Goal: Task Accomplishment & Management: Manage account settings

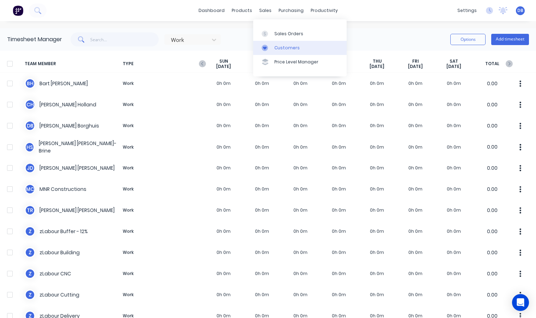
drag, startPoint x: 273, startPoint y: 34, endPoint x: 263, endPoint y: 45, distance: 15.5
click at [273, 34] on link "Sales Orders" at bounding box center [299, 33] width 93 height 14
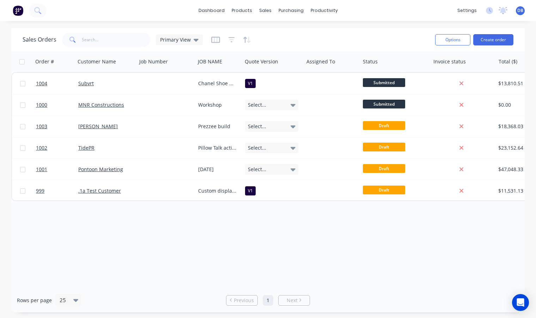
click at [350, 222] on div "Order # Customer Name Job Number JOB NAME Quote Version Assigned To Status Invo…" at bounding box center [267, 169] width 513 height 237
click at [196, 254] on div "Order # Customer Name Job Number JOB NAME Quote Version Assigned To Status Invo…" at bounding box center [267, 169] width 513 height 237
click at [213, 257] on div "Order # Customer Name Job Number JOB NAME Quote Version Assigned To Status Invo…" at bounding box center [267, 169] width 513 height 237
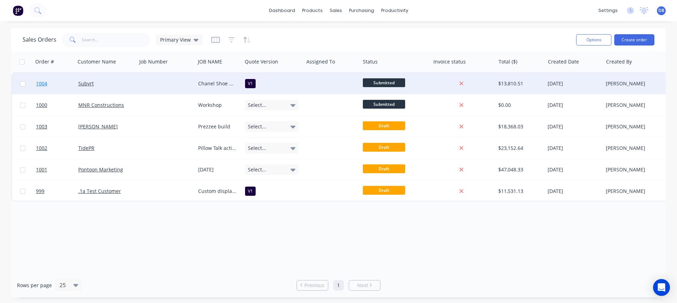
click at [60, 82] on link "1004" at bounding box center [57, 83] width 42 height 21
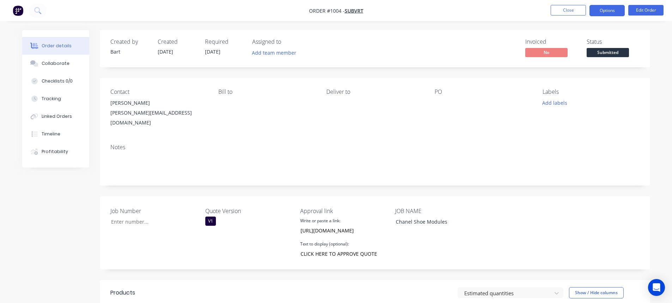
click at [610, 8] on button "Options" at bounding box center [606, 10] width 35 height 11
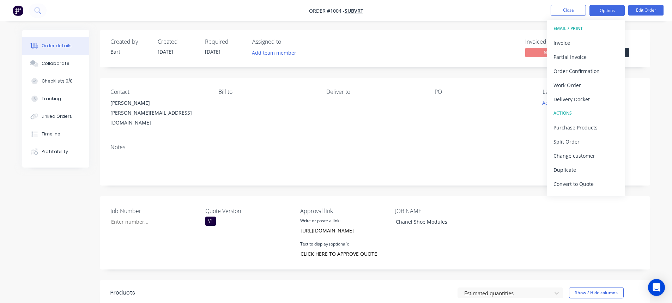
click at [610, 8] on button "Options" at bounding box center [606, 10] width 35 height 11
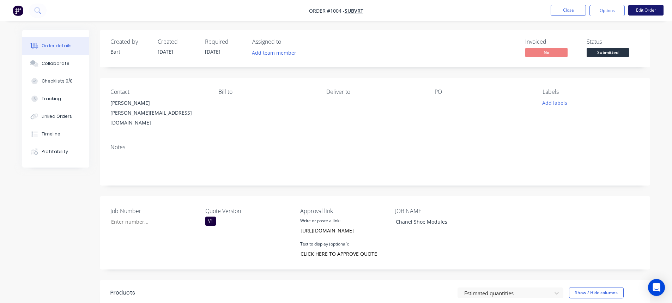
click at [648, 10] on button "Edit Order" at bounding box center [645, 10] width 35 height 11
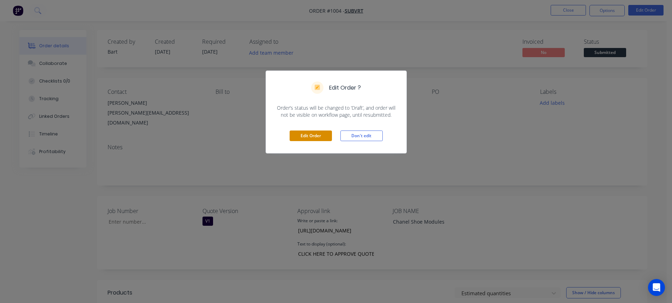
click at [316, 135] on button "Edit Order" at bounding box center [310, 135] width 42 height 11
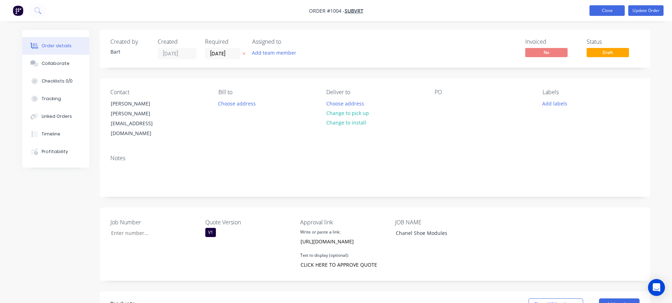
click at [606, 10] on button "Close" at bounding box center [606, 10] width 35 height 11
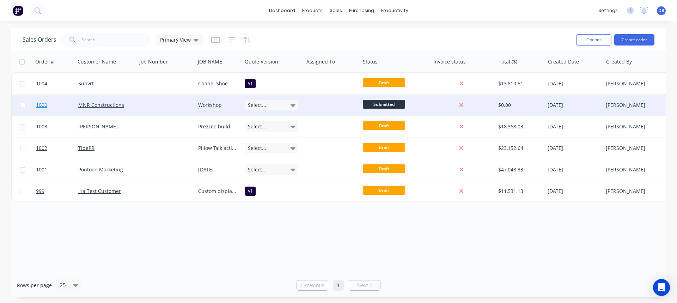
click at [54, 103] on link "1000" at bounding box center [57, 104] width 42 height 21
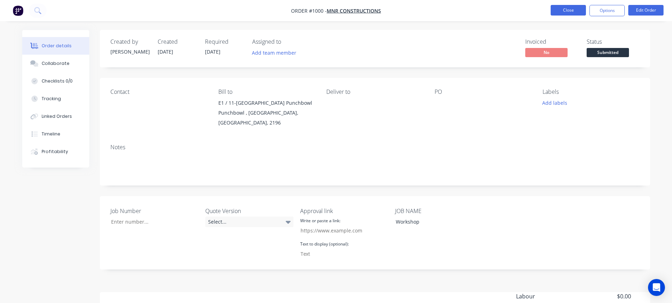
click at [572, 9] on button "Close" at bounding box center [567, 10] width 35 height 11
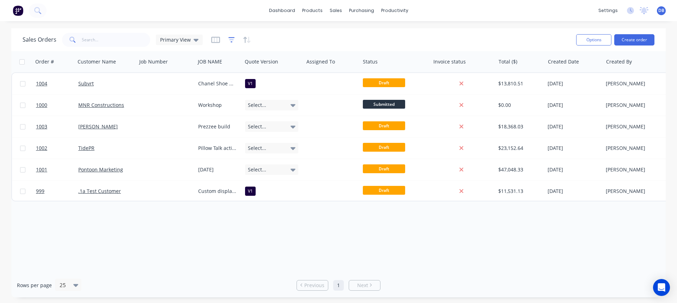
click at [228, 37] on icon "button" at bounding box center [231, 39] width 6 height 5
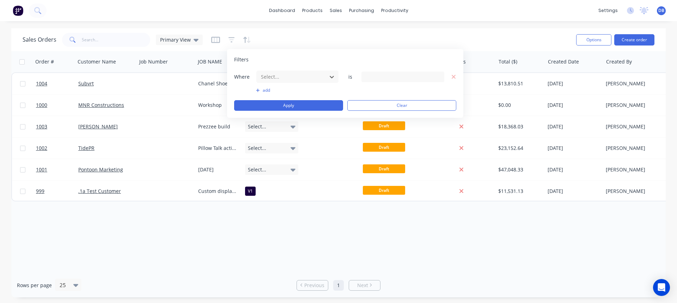
click at [284, 38] on div "Sales Orders Primary View" at bounding box center [297, 39] width 548 height 17
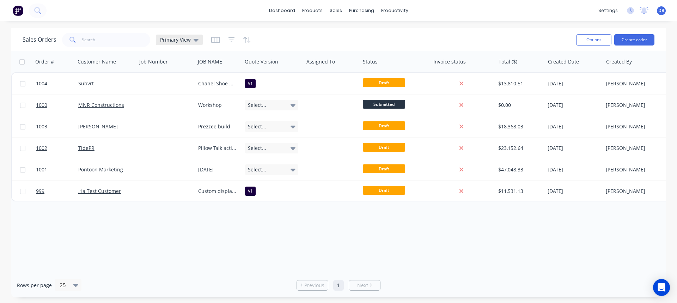
click at [195, 38] on icon at bounding box center [196, 40] width 5 height 8
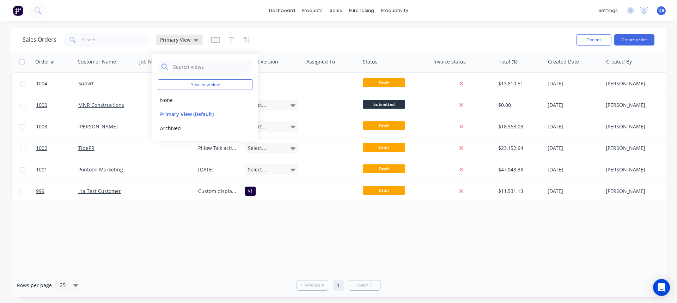
click at [194, 39] on icon at bounding box center [196, 40] width 5 height 3
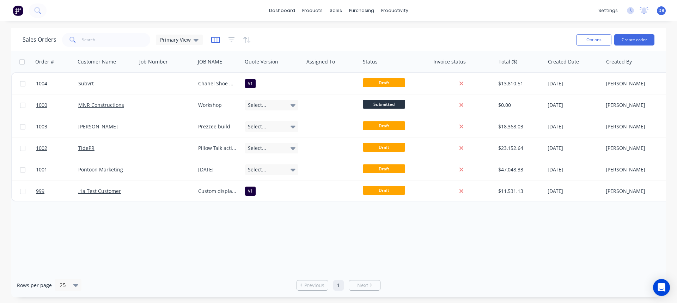
click at [211, 40] on icon "button" at bounding box center [215, 39] width 9 height 7
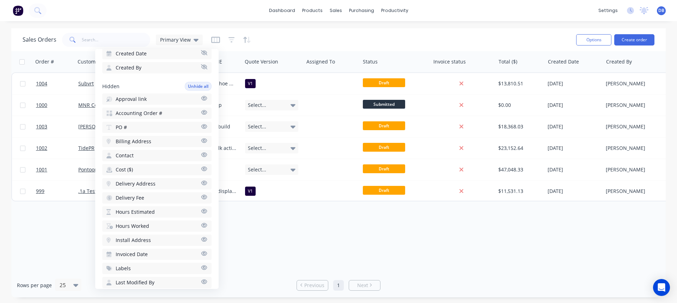
scroll to position [176, 0]
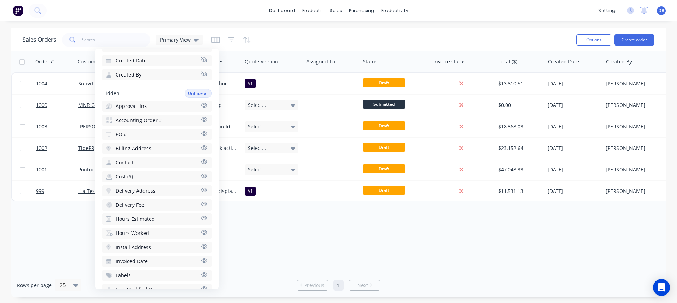
click at [201, 106] on icon "button" at bounding box center [204, 105] width 6 height 5
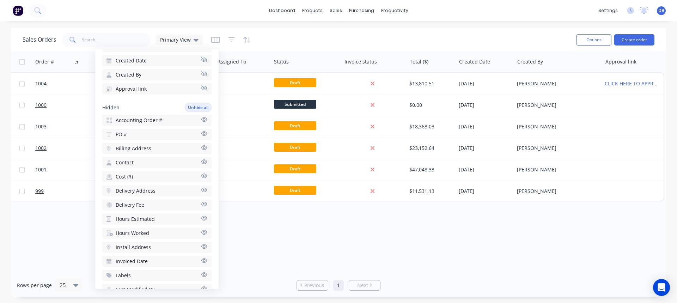
click at [360, 36] on div "Sales Orders Primary View" at bounding box center [297, 39] width 548 height 17
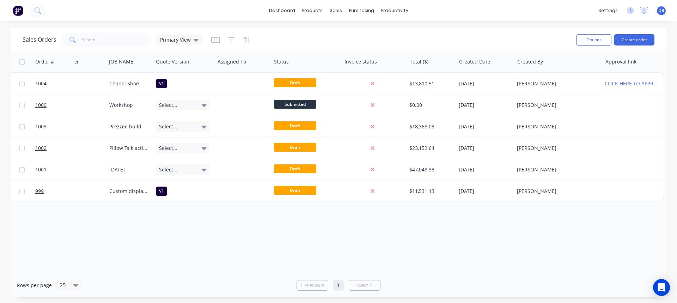
click at [360, 36] on div "Sales Orders Primary View" at bounding box center [297, 39] width 548 height 17
click at [218, 39] on icon "button" at bounding box center [215, 40] width 9 height 6
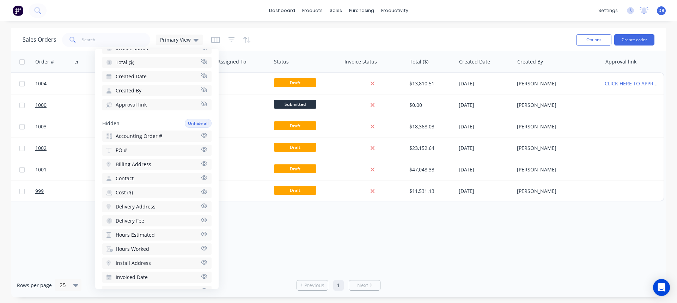
scroll to position [247, 0]
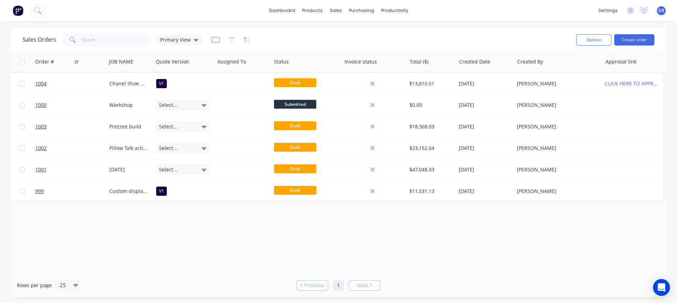
click at [307, 34] on div "Sales Orders Primary View" at bounding box center [297, 39] width 548 height 17
click at [231, 39] on icon "button" at bounding box center [231, 39] width 6 height 7
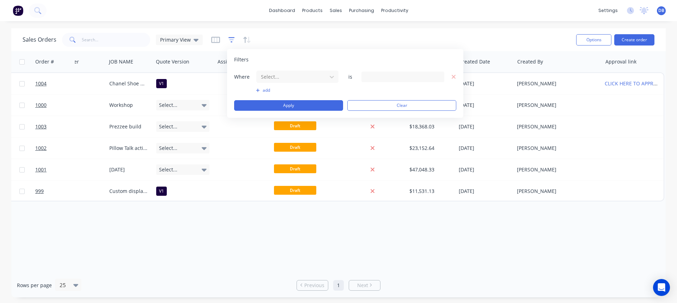
click at [231, 39] on icon "button" at bounding box center [231, 39] width 6 height 7
click at [399, 42] on div "Sales Orders Primary View" at bounding box center [297, 39] width 548 height 17
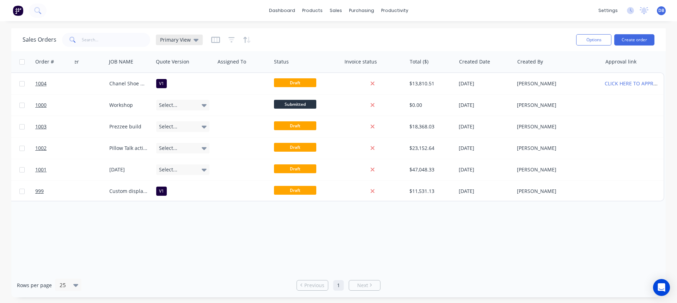
click at [196, 40] on icon at bounding box center [196, 40] width 5 height 8
click at [211, 41] on icon "button" at bounding box center [215, 40] width 9 height 6
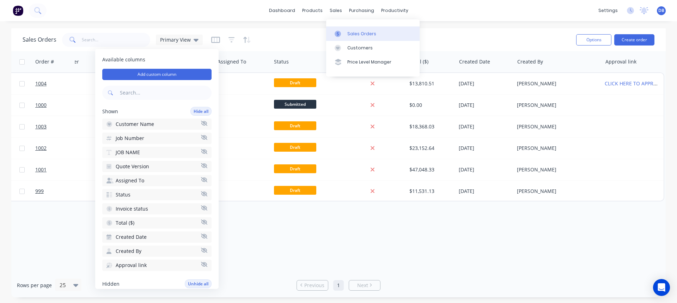
click at [327, 39] on link "Sales Orders" at bounding box center [372, 33] width 93 height 14
drag, startPoint x: 327, startPoint y: 39, endPoint x: 287, endPoint y: 35, distance: 40.5
click at [287, 38] on body "dashboard products sales purchasing productivity dashboard products Product Cat…" at bounding box center [338, 151] width 677 height 303
click at [287, 35] on div "Sales Orders Primary View" at bounding box center [297, 39] width 548 height 17
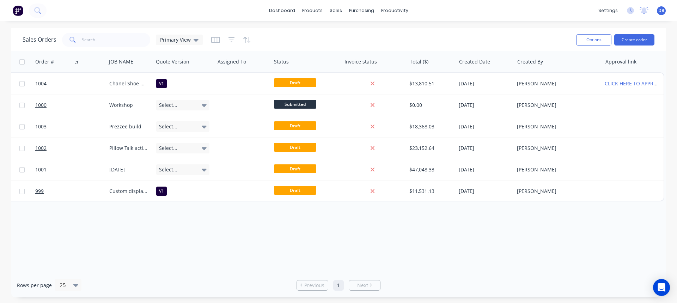
scroll to position [0, 0]
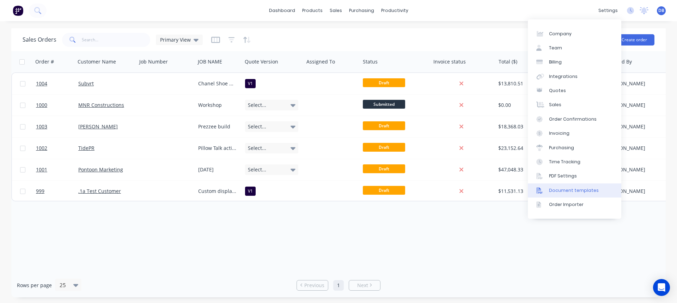
click at [562, 189] on div "Document templates" at bounding box center [574, 190] width 50 height 6
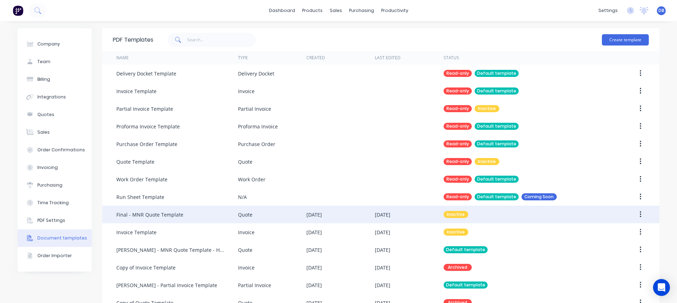
scroll to position [54, 0]
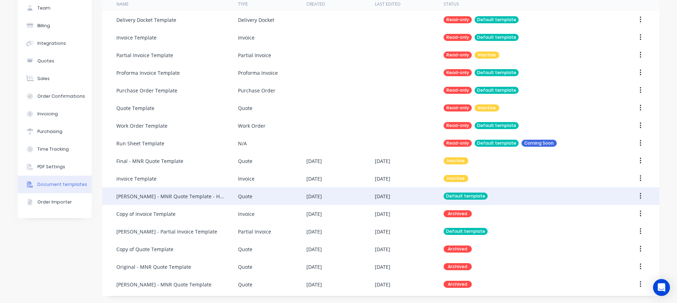
click at [502, 197] on div "Default template" at bounding box center [524, 196] width 160 height 18
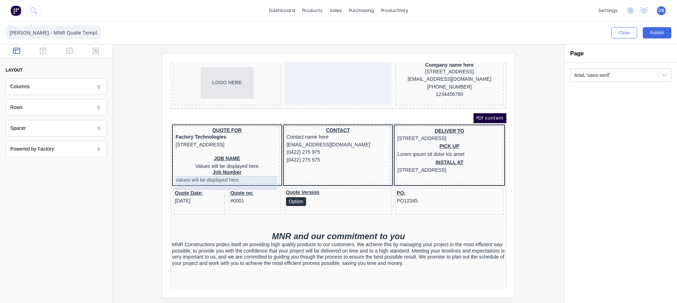
scroll to position [35, 0]
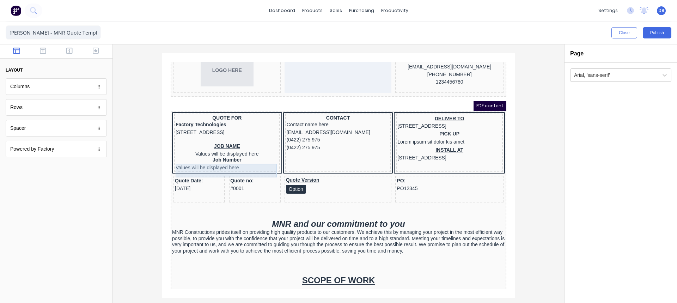
click at [210, 160] on div "Job Number Values will be displayed here" at bounding box center [218, 155] width 103 height 14
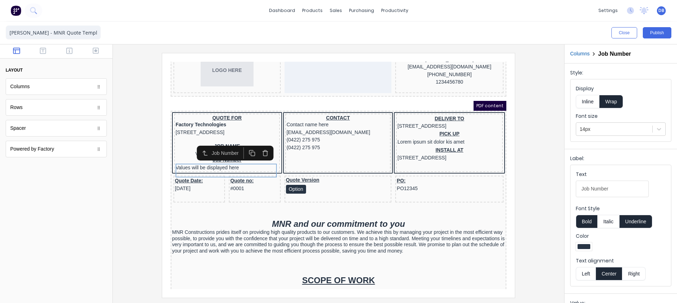
click at [255, 145] on icon "button" at bounding box center [257, 144] width 7 height 7
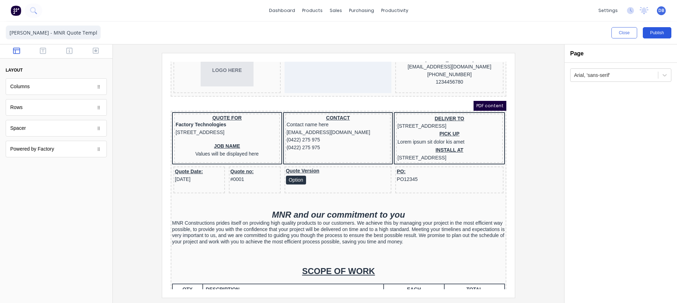
click at [655, 32] on button "Publish" at bounding box center [657, 32] width 29 height 11
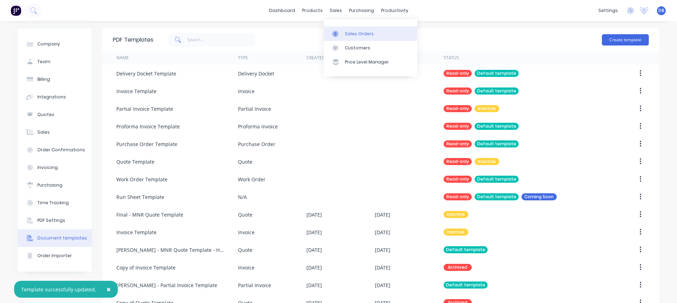
drag, startPoint x: 352, startPoint y: 34, endPoint x: 356, endPoint y: 36, distance: 4.9
click at [352, 34] on div "Sales Orders" at bounding box center [359, 34] width 29 height 6
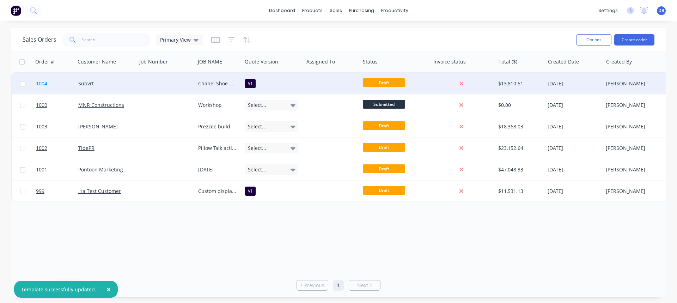
click at [57, 83] on link "1004" at bounding box center [57, 83] width 42 height 21
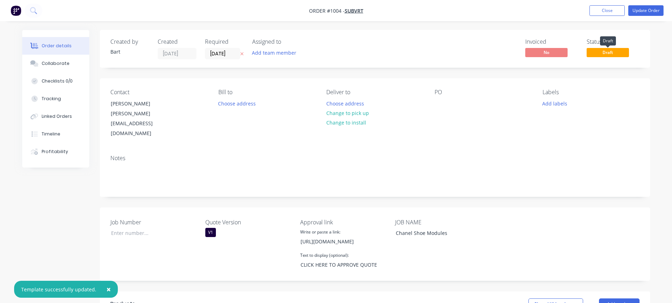
click at [609, 52] on span "Draft" at bounding box center [607, 52] width 42 height 9
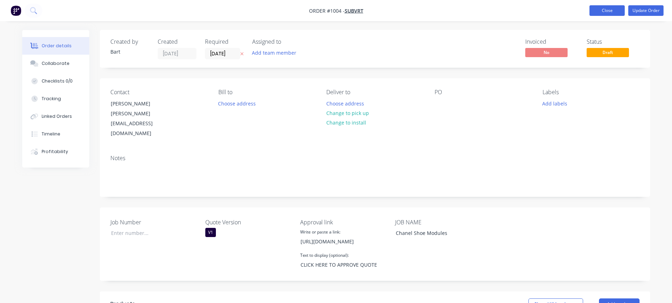
click at [610, 10] on button "Close" at bounding box center [606, 10] width 35 height 11
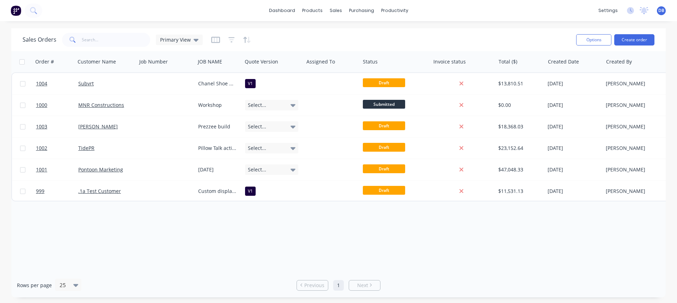
scroll to position [0, 27]
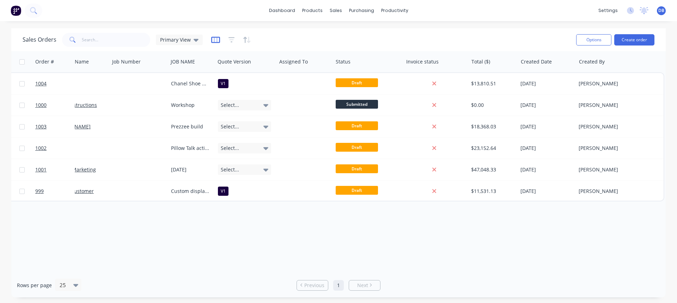
click at [217, 41] on icon "button" at bounding box center [215, 39] width 9 height 7
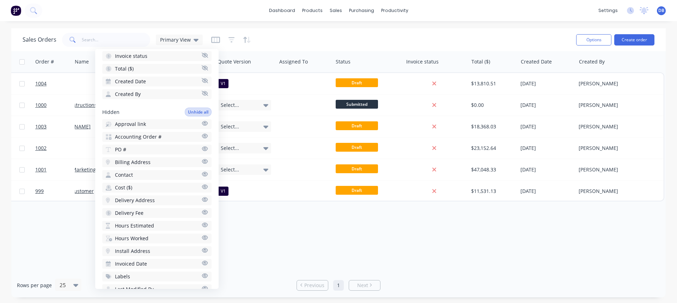
scroll to position [106, 0]
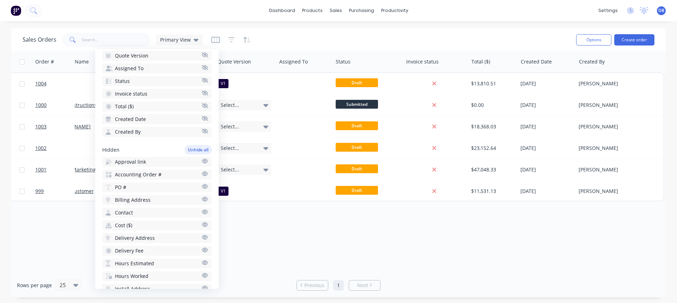
click at [202, 160] on icon "button" at bounding box center [205, 160] width 6 height 5
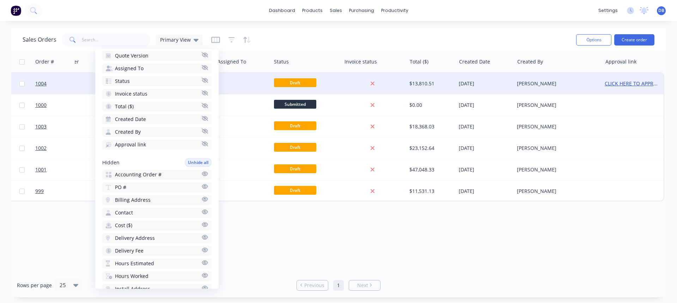
click at [633, 83] on link "CLICK HERE TO APPROVE QUOTE" at bounding box center [643, 83] width 77 height 7
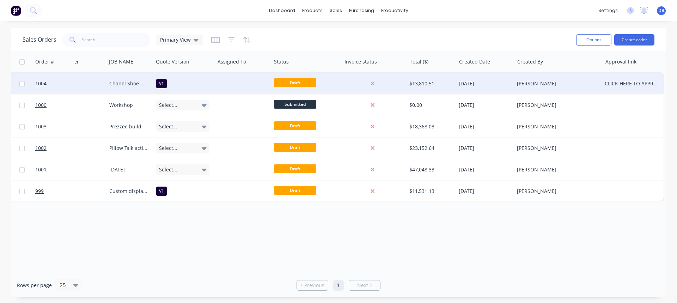
click at [623, 76] on div "CLICK HERE TO APPROVE QUOTE" at bounding box center [633, 83] width 62 height 21
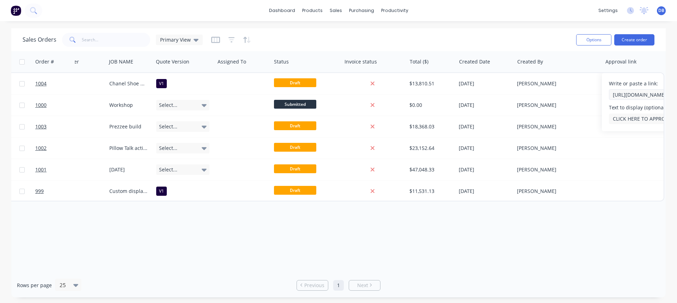
drag, startPoint x: 626, startPoint y: 94, endPoint x: 677, endPoint y: 95, distance: 50.8
click at [677, 95] on div "Sales Orders Primary View Options Create order Order # Customer Name Job Number…" at bounding box center [338, 162] width 677 height 269
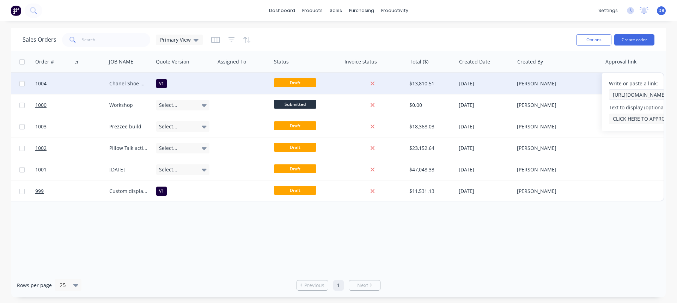
click at [640, 95] on input "[URL][DOMAIN_NAME]" at bounding box center [651, 94] width 85 height 11
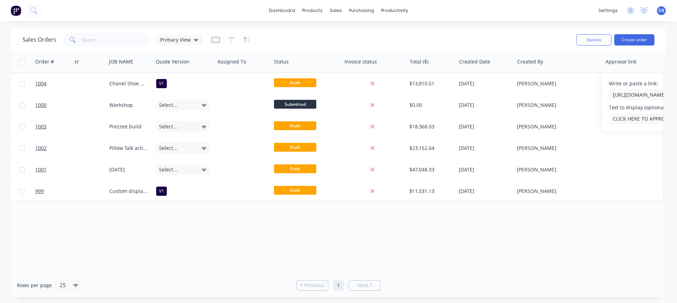
click at [629, 249] on div "Order # Customer Name Job Number JOB NAME Quote Version Assigned To Status Invo…" at bounding box center [338, 162] width 654 height 222
click at [531, 29] on div "Sales Orders Primary View Options Create order" at bounding box center [338, 39] width 654 height 23
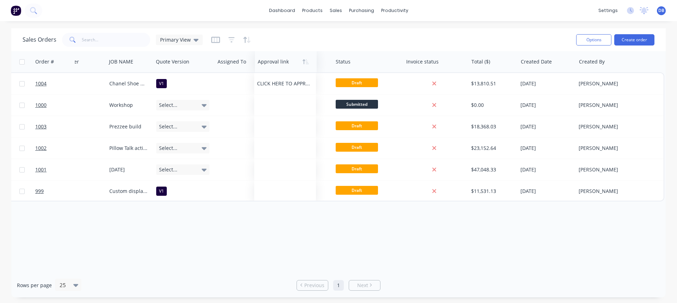
drag, startPoint x: 487, startPoint y: 63, endPoint x: 267, endPoint y: 62, distance: 220.0
click at [267, 62] on div at bounding box center [284, 62] width 53 height 14
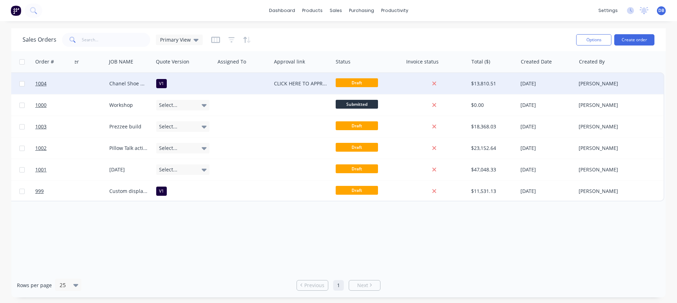
click at [291, 76] on div "CLICK HERE TO APPROVE QUOTE" at bounding box center [302, 83] width 62 height 21
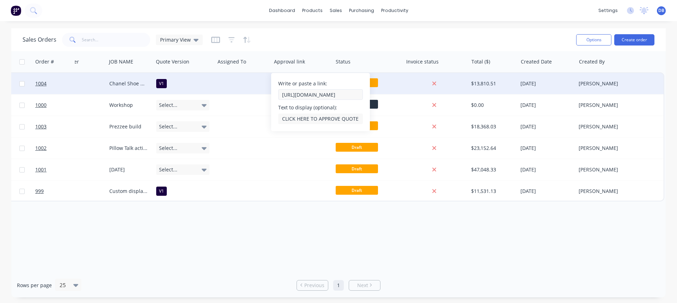
click at [342, 97] on input "[URL][DOMAIN_NAME]" at bounding box center [320, 94] width 85 height 11
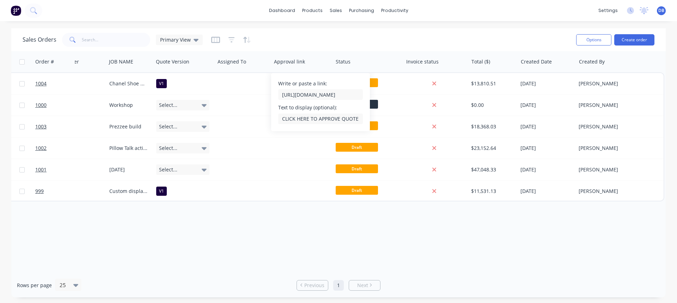
click at [333, 39] on div "Sales Orders Primary View" at bounding box center [297, 39] width 548 height 17
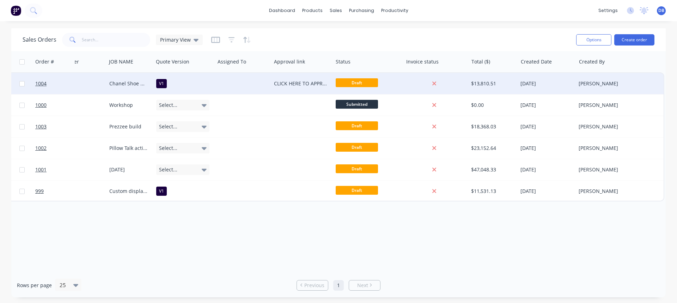
click at [284, 74] on div "CLICK HERE TO APPROVE QUOTE" at bounding box center [302, 83] width 62 height 21
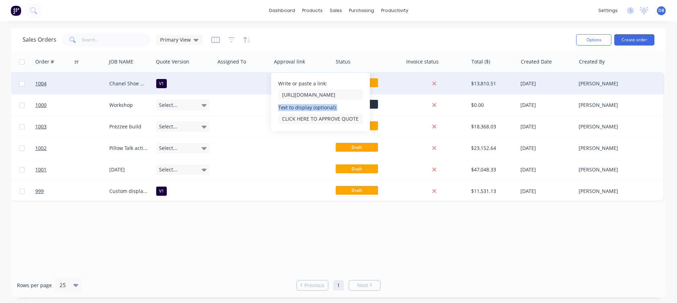
drag, startPoint x: 277, startPoint y: 108, endPoint x: 336, endPoint y: 108, distance: 58.5
click at [336, 108] on div "Write or paste a link: [URL][DOMAIN_NAME] Text to display (optional): CLICK HER…" at bounding box center [320, 102] width 99 height 58
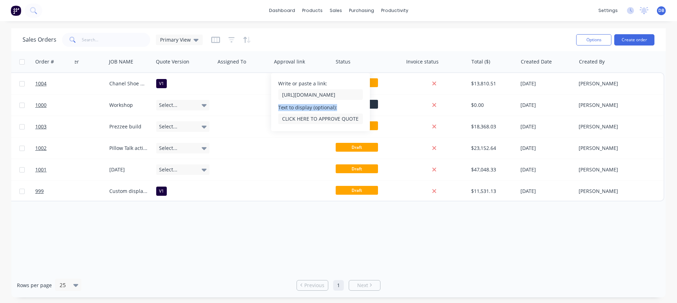
click at [312, 31] on div "Sales Orders Primary View Options Create order" at bounding box center [338, 39] width 654 height 23
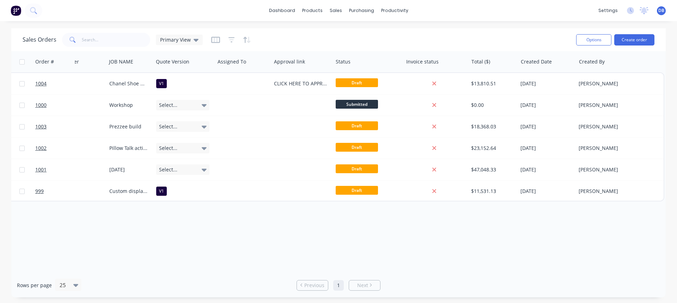
click at [340, 37] on div "Sales Orders Primary View" at bounding box center [297, 39] width 548 height 17
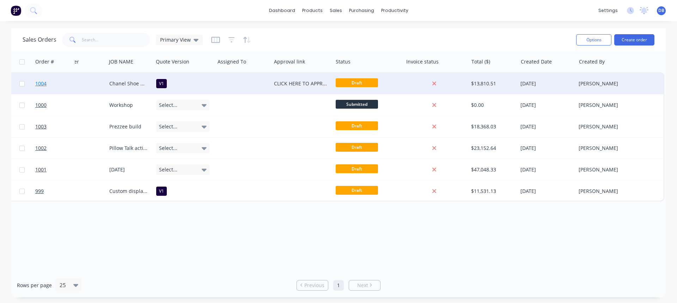
click at [67, 80] on link "1004" at bounding box center [56, 83] width 42 height 21
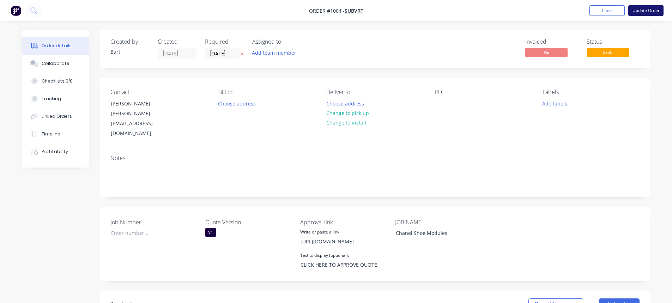
click at [645, 11] on button "Update Order" at bounding box center [645, 10] width 35 height 11
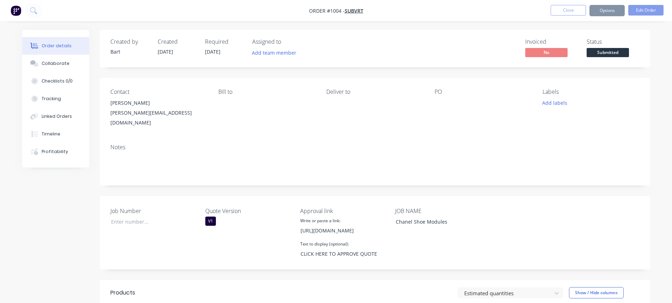
click at [605, 50] on span "Submitted" at bounding box center [607, 52] width 42 height 9
click at [609, 2] on nav "Order #1004 - Subvrt Close Options Edit Order" at bounding box center [336, 10] width 672 height 21
click at [606, 11] on button "Options" at bounding box center [606, 10] width 35 height 11
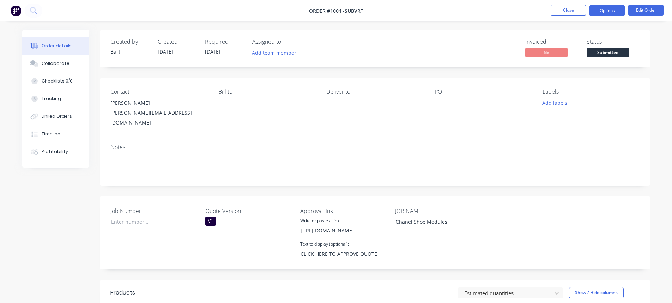
click at [608, 12] on button "Options" at bounding box center [606, 10] width 35 height 11
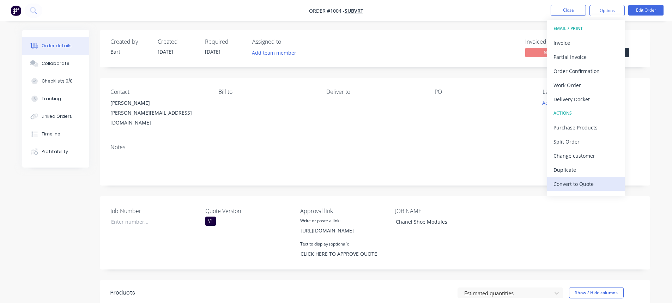
click at [584, 182] on div "Convert to Quote" at bounding box center [585, 184] width 65 height 10
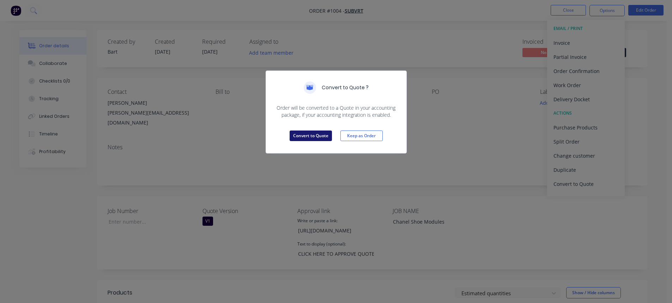
click at [306, 135] on button "Convert to Quote" at bounding box center [310, 135] width 42 height 11
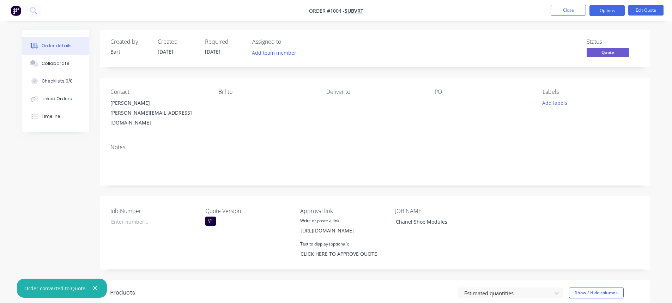
click at [454, 50] on div "Status Quote" at bounding box center [481, 48] width 317 height 20
click at [457, 54] on div "Status Quote" at bounding box center [481, 48] width 317 height 20
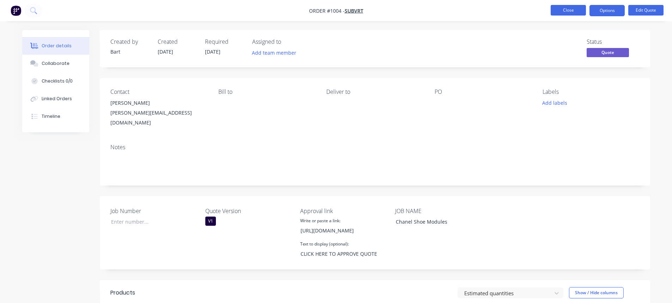
click at [572, 9] on button "Close" at bounding box center [567, 10] width 35 height 11
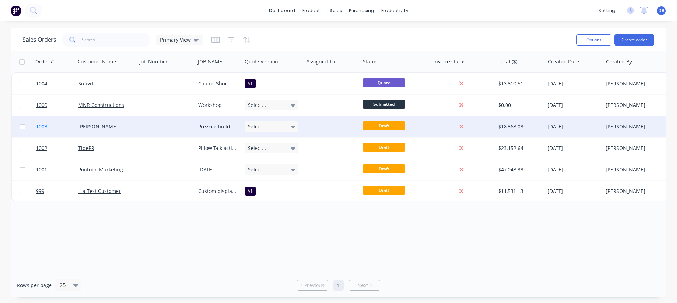
click at [62, 128] on link "1003" at bounding box center [57, 126] width 42 height 21
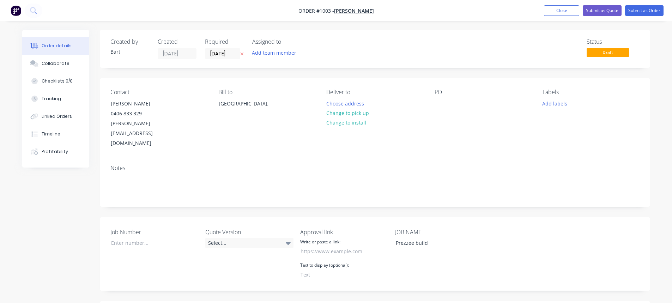
click at [565, 13] on button "Close" at bounding box center [561, 10] width 35 height 11
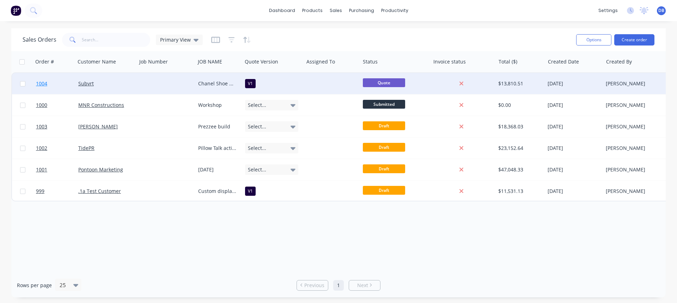
click at [53, 82] on link "1004" at bounding box center [57, 83] width 42 height 21
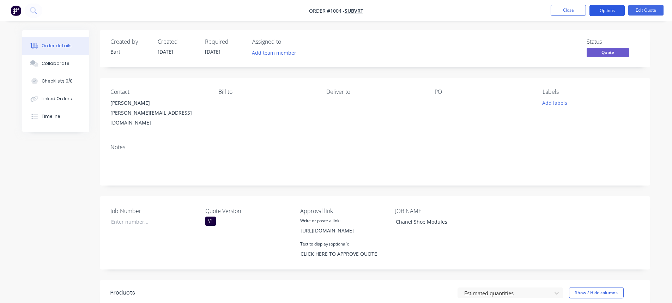
click at [608, 8] on button "Options" at bounding box center [606, 10] width 35 height 11
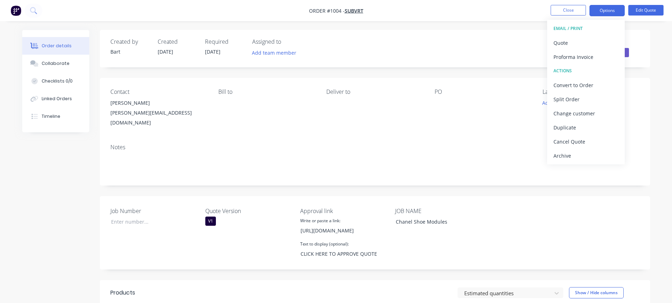
click at [452, 14] on nav "Order #1004 - Subvrt Close Options EMAIL / PRINT Quote Proforma Invoice ACTIONS…" at bounding box center [336, 10] width 672 height 21
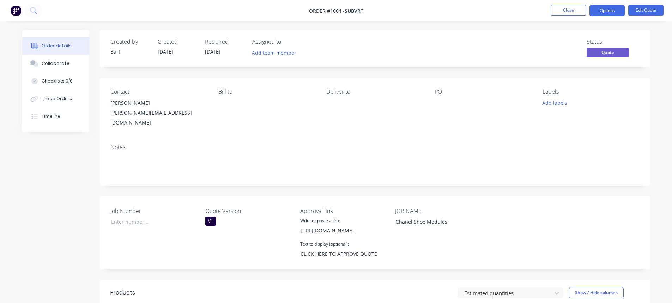
click at [402, 44] on div "Status Quote" at bounding box center [481, 48] width 317 height 20
click at [554, 7] on button "Close" at bounding box center [567, 10] width 35 height 11
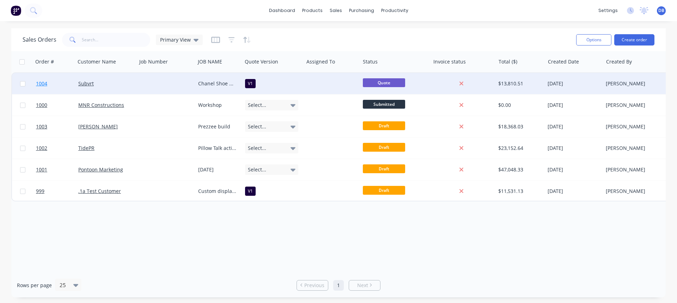
click at [61, 81] on link "1004" at bounding box center [57, 83] width 42 height 21
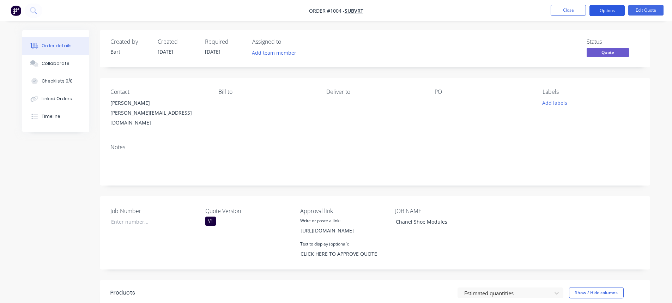
click at [612, 11] on button "Options" at bounding box center [606, 10] width 35 height 11
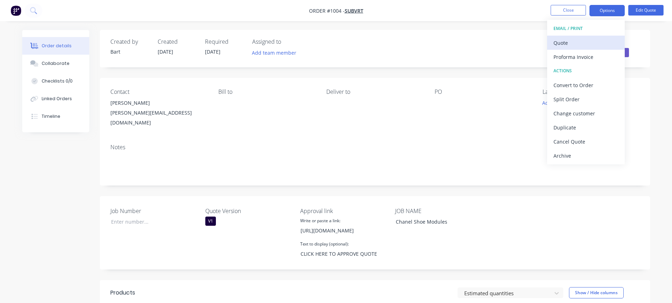
click at [573, 45] on div "Quote" at bounding box center [585, 43] width 65 height 10
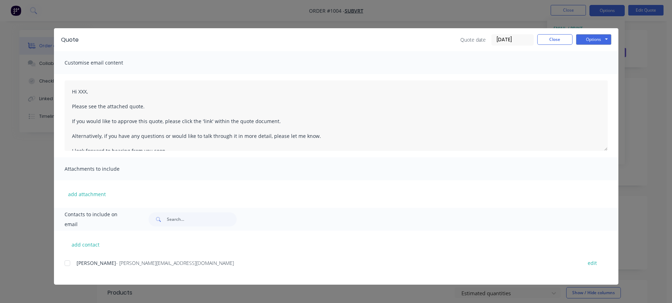
click at [67, 263] on div at bounding box center [67, 263] width 14 height 14
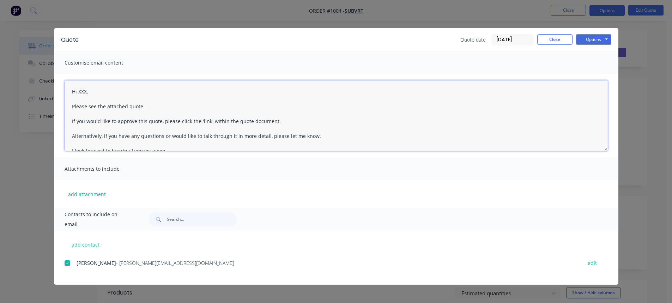
click at [88, 91] on textarea "Hi XXX, Please see the attached quote. If you would like to approve this quote,…" at bounding box center [336, 115] width 543 height 71
type textarea "Hi [PERSON_NAME], Please see the attached quote. If you would like to approve t…"
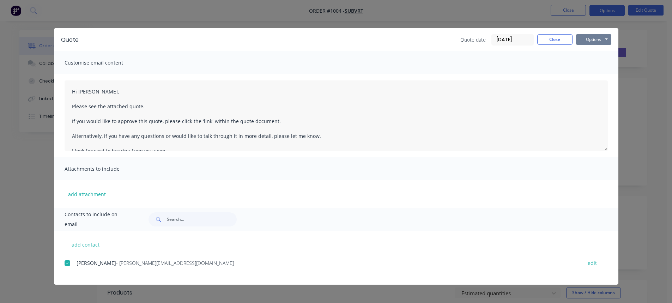
click at [595, 37] on button "Options" at bounding box center [593, 39] width 35 height 11
click at [601, 51] on button "Preview" at bounding box center [598, 52] width 45 height 12
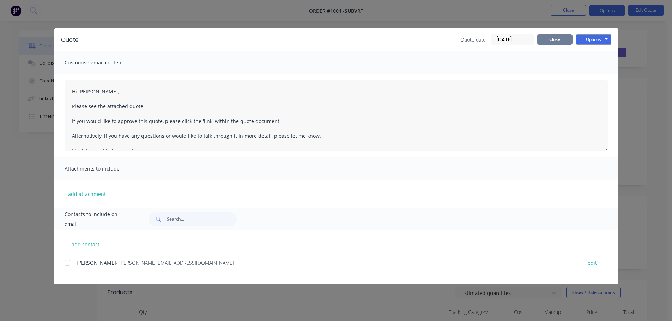
click at [555, 41] on button "Close" at bounding box center [554, 39] width 35 height 11
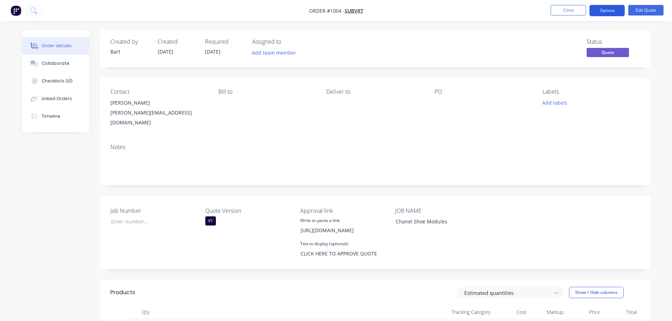
click at [610, 8] on button "Options" at bounding box center [606, 10] width 35 height 11
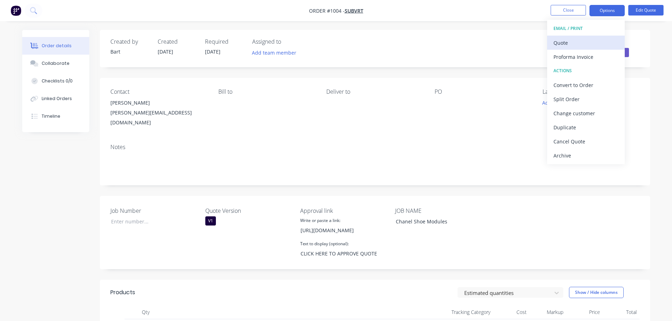
click at [583, 43] on div "Quote" at bounding box center [585, 43] width 65 height 10
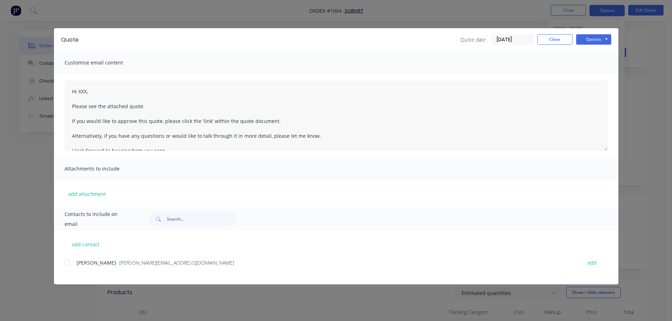
drag, startPoint x: 69, startPoint y: 264, endPoint x: 74, endPoint y: 262, distance: 5.9
click at [69, 264] on div at bounding box center [67, 263] width 14 height 14
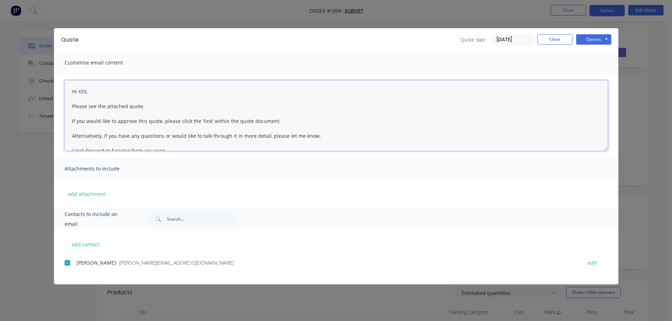
click at [86, 92] on textarea "Hi XXX, Please see the attached quote. If you would like to approve this quote,…" at bounding box center [336, 115] width 543 height 71
click at [189, 111] on textarea "Hi [PERSON_NAME], Please see the attached quote. If you would like to approve t…" at bounding box center [336, 115] width 543 height 71
type textarea "Hi [PERSON_NAME], Please see the attached quote. If you would like to approve t…"
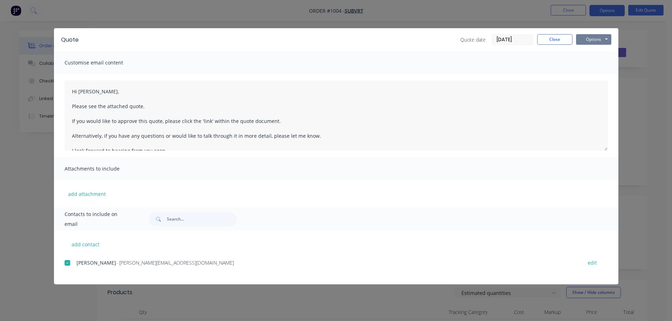
drag, startPoint x: 587, startPoint y: 41, endPoint x: 592, endPoint y: 41, distance: 5.0
click at [588, 41] on button "Options" at bounding box center [593, 39] width 35 height 11
click at [599, 52] on button "Preview" at bounding box center [598, 52] width 45 height 12
click at [566, 42] on button "Close" at bounding box center [554, 39] width 35 height 11
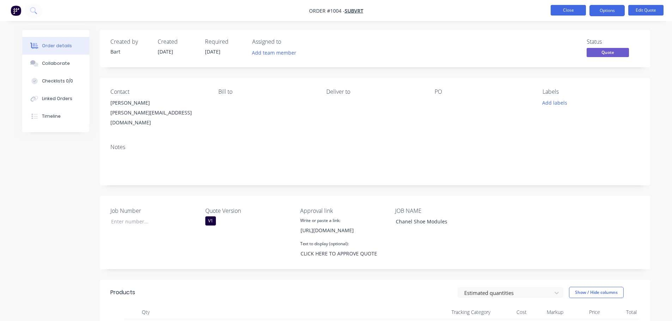
click at [575, 8] on button "Close" at bounding box center [567, 10] width 35 height 11
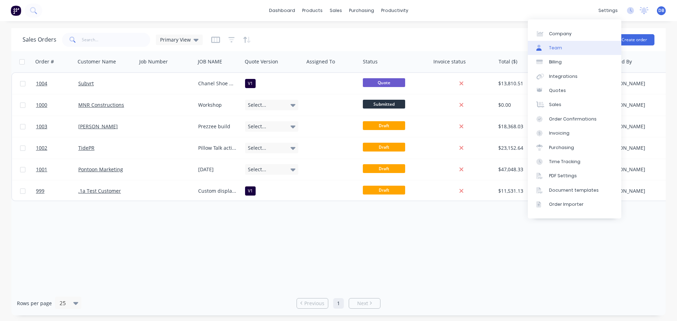
click at [565, 44] on link "Team" at bounding box center [574, 48] width 93 height 14
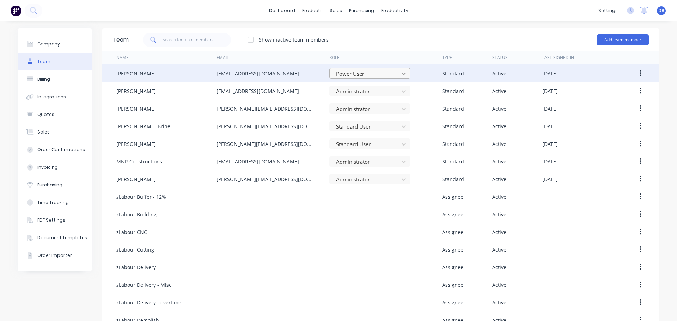
click at [402, 73] on icon at bounding box center [404, 74] width 4 height 2
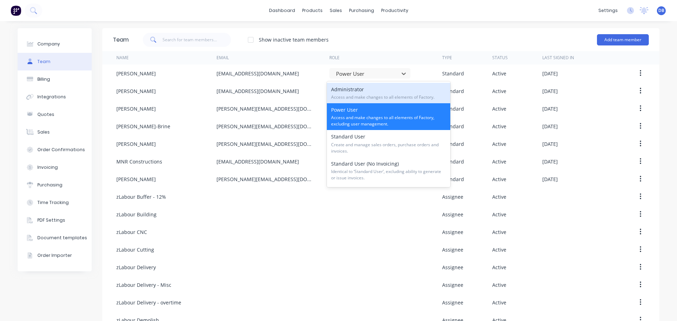
click at [389, 35] on div "Show inactive team members Add team member" at bounding box center [389, 39] width 520 height 21
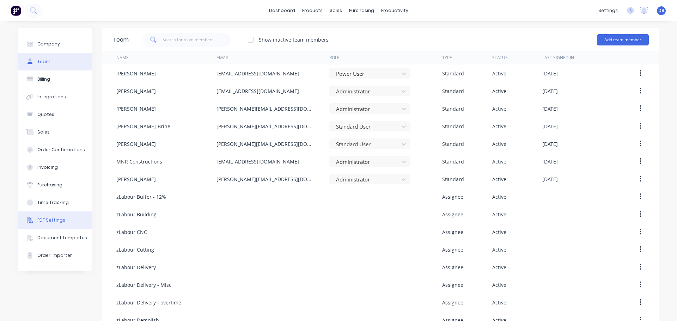
click at [57, 218] on div "PDF Settings" at bounding box center [51, 220] width 28 height 6
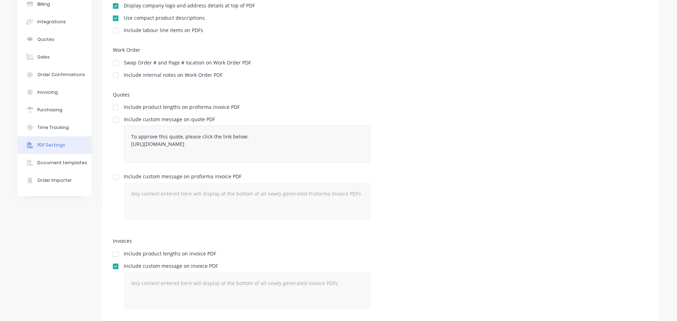
scroll to position [92, 0]
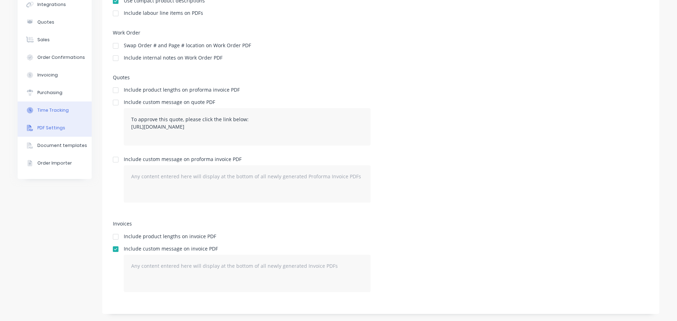
click at [34, 108] on button "Time Tracking" at bounding box center [55, 111] width 74 height 18
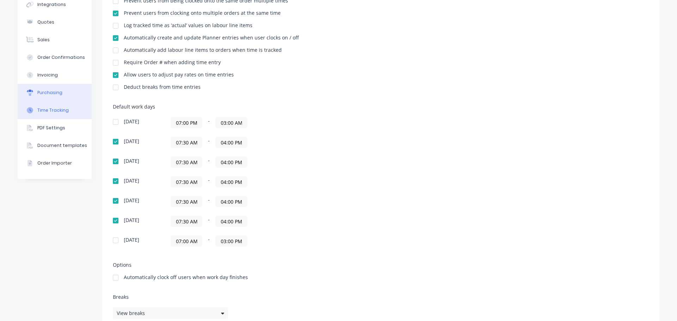
click at [48, 93] on div "Purchasing" at bounding box center [49, 93] width 25 height 6
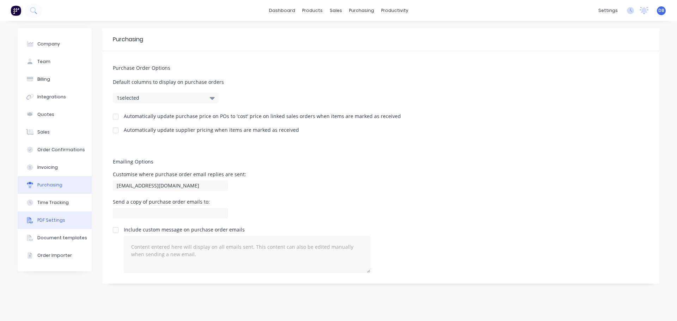
click at [50, 219] on div "PDF Settings" at bounding box center [51, 220] width 28 height 6
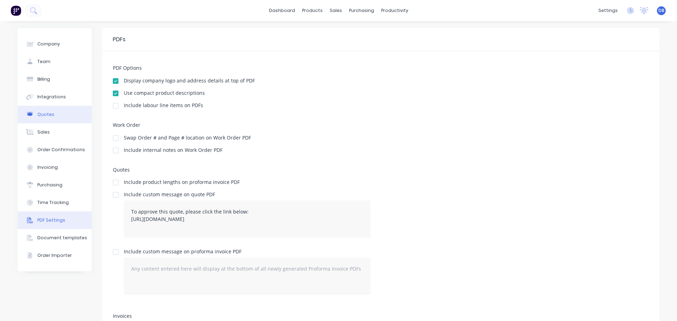
click at [37, 112] on div "Quotes" at bounding box center [45, 114] width 17 height 6
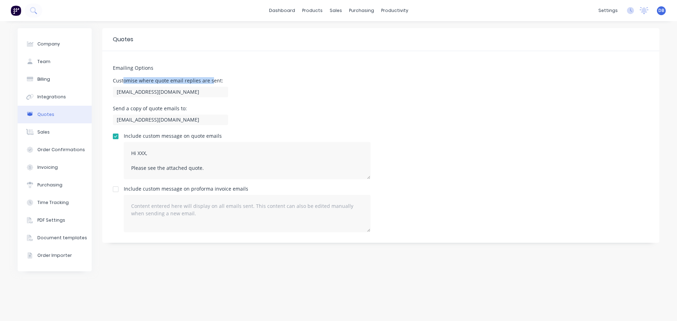
drag, startPoint x: 124, startPoint y: 80, endPoint x: 216, endPoint y: 80, distance: 92.4
click at [215, 80] on div "Customise where quote email replies are sent:" at bounding box center [170, 80] width 115 height 5
click at [240, 80] on div "Customise where quote email replies are sent: [PERSON_NAME][EMAIL_ADDRESS][DOMA…" at bounding box center [381, 88] width 536 height 21
drag, startPoint x: 197, startPoint y: 122, endPoint x: 107, endPoint y: 122, distance: 89.6
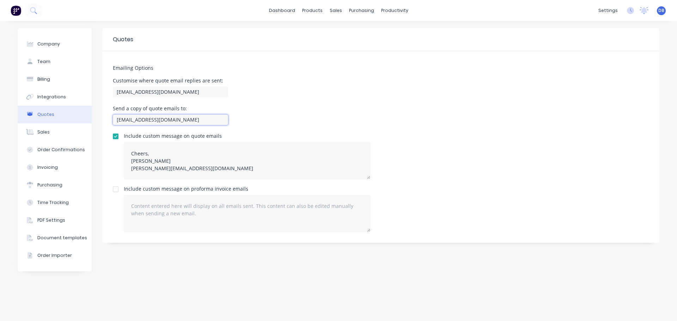
click at [107, 122] on div "Emailing Options Customise where quote email replies are sent: [EMAIL_ADDRESS][…" at bounding box center [380, 147] width 557 height 192
click at [432, 101] on div "Emailing Options Customise where quote email replies are sent: [EMAIL_ADDRESS][…" at bounding box center [380, 147] width 557 height 192
click at [473, 95] on div "Customise where quote email replies are sent: [PERSON_NAME][EMAIL_ADDRESS][DOMA…" at bounding box center [381, 88] width 536 height 21
click at [31, 42] on icon at bounding box center [29, 44] width 7 height 6
select select "AU"
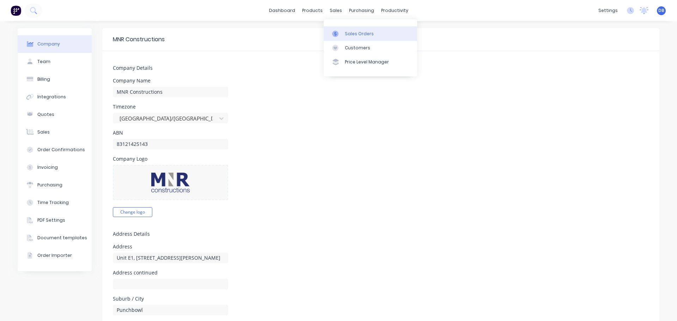
click at [352, 31] on div "Sales Orders" at bounding box center [359, 34] width 29 height 6
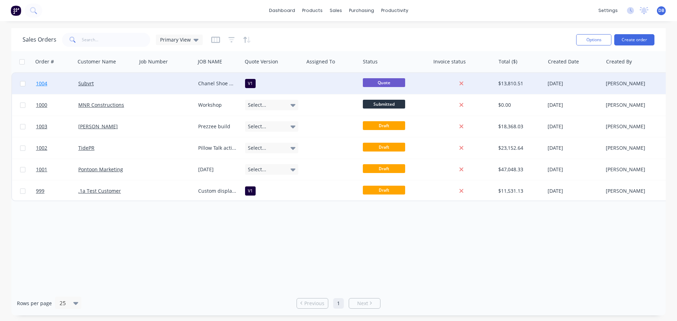
click at [62, 84] on link "1004" at bounding box center [57, 83] width 42 height 21
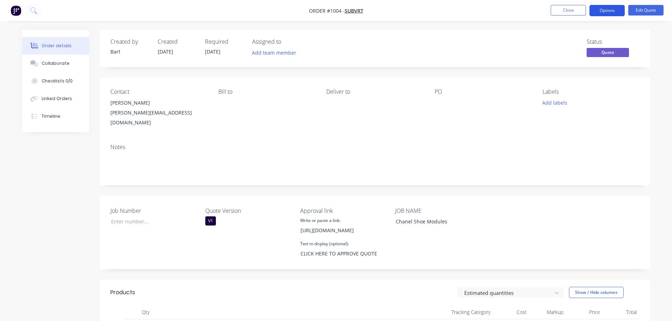
click at [600, 7] on button "Options" at bounding box center [606, 10] width 35 height 11
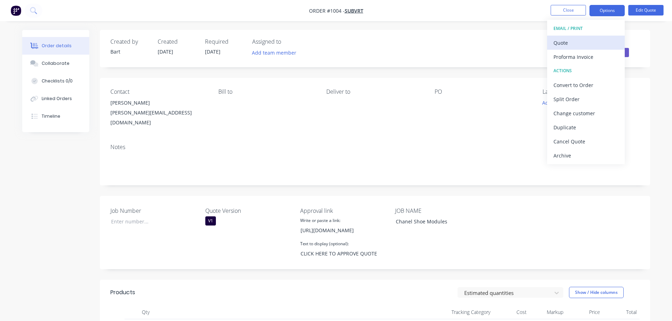
click at [596, 42] on div "Quote" at bounding box center [585, 43] width 65 height 10
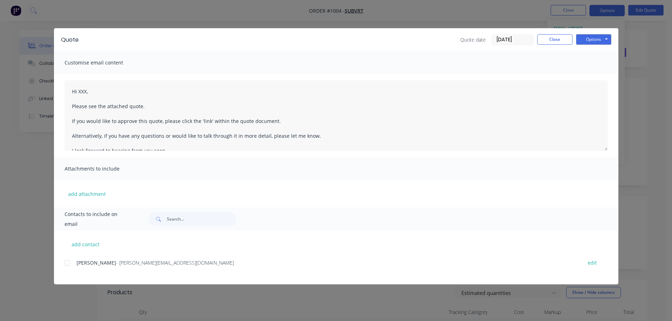
click at [66, 266] on div at bounding box center [67, 263] width 14 height 14
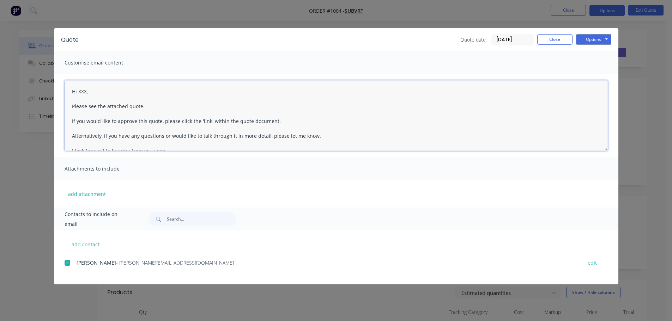
drag, startPoint x: 87, startPoint y: 91, endPoint x: 166, endPoint y: 105, distance: 81.0
click at [87, 91] on textarea "Hi XXX, Please see the attached quote. If you would like to approve this quote,…" at bounding box center [336, 115] width 543 height 71
type textarea "Hi [PERSON_NAME], Please see the attached quote. If you would like to approve t…"
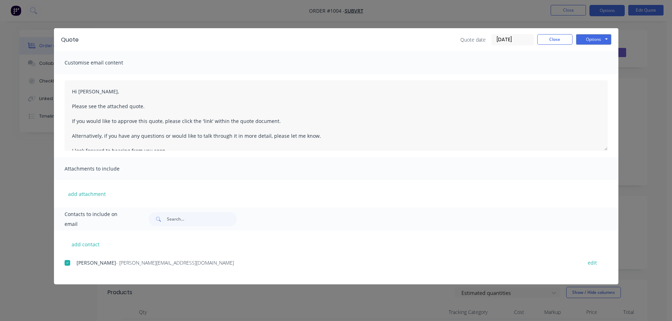
click at [200, 54] on div "Customise email content" at bounding box center [336, 62] width 564 height 23
click at [589, 37] on button "Options" at bounding box center [593, 39] width 35 height 11
click at [600, 75] on button "Email" at bounding box center [598, 75] width 45 height 12
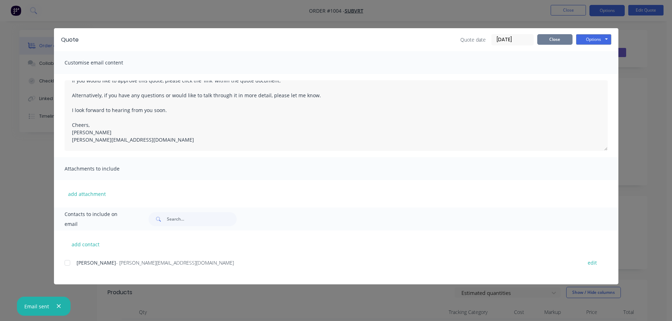
click at [552, 40] on button "Close" at bounding box center [554, 39] width 35 height 11
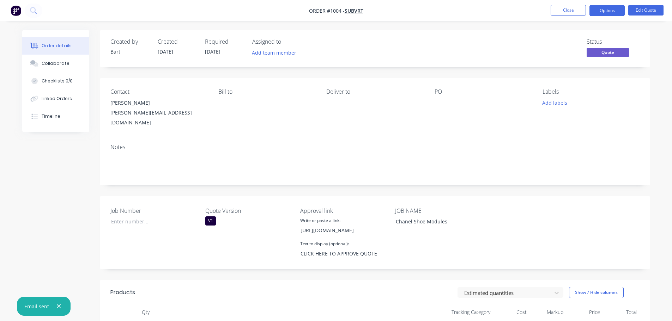
drag, startPoint x: 567, startPoint y: 11, endPoint x: 493, endPoint y: 9, distance: 73.7
click at [493, 9] on nav "Order #1004 - Subvrt Close Options Edit Quote" at bounding box center [336, 10] width 672 height 21
click at [571, 8] on button "Close" at bounding box center [567, 10] width 35 height 11
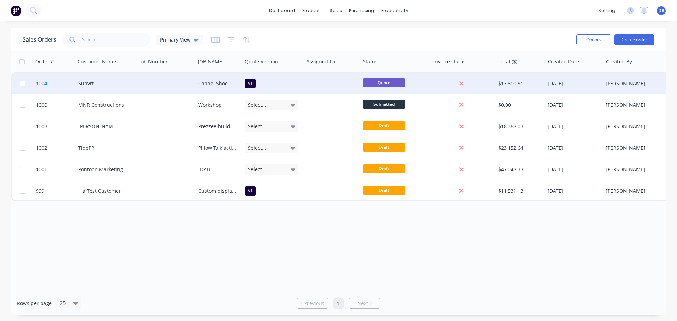
click at [55, 82] on link "1004" at bounding box center [57, 83] width 42 height 21
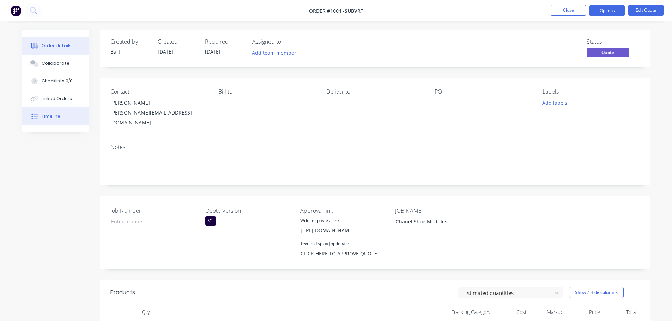
click at [60, 115] on button "Timeline" at bounding box center [55, 117] width 67 height 18
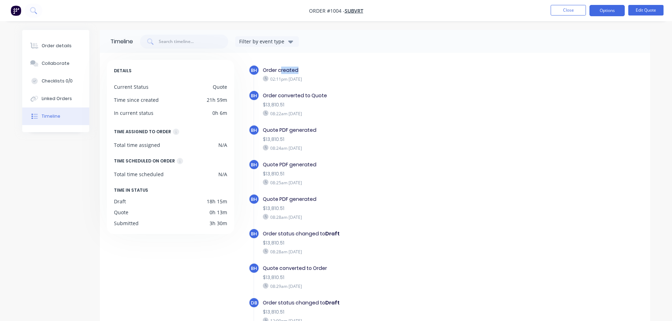
drag, startPoint x: 280, startPoint y: 67, endPoint x: 307, endPoint y: 67, distance: 27.5
click at [307, 67] on div "Order created" at bounding box center [385, 70] width 244 height 7
click at [310, 82] on div "Order created 02:11pm [DATE]" at bounding box center [384, 74] width 251 height 19
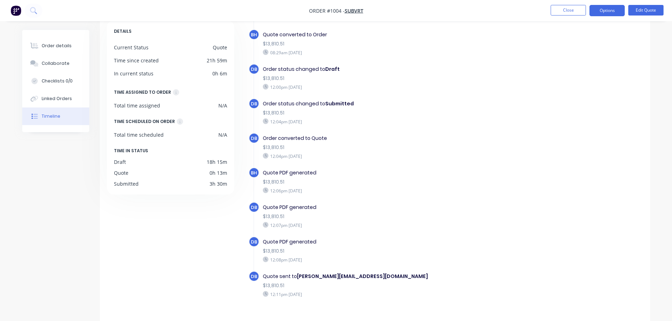
scroll to position [54, 0]
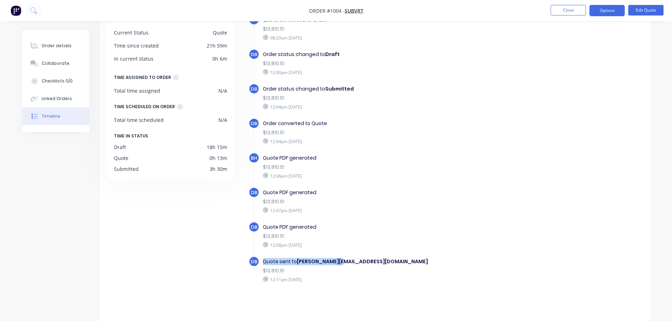
drag, startPoint x: 261, startPoint y: 262, endPoint x: 350, endPoint y: 262, distance: 88.9
click at [350, 262] on div "Quote sent to [PERSON_NAME][EMAIL_ADDRESS][DOMAIN_NAME] $13,810.51 12:11pm [DAT…" at bounding box center [384, 270] width 251 height 28
click at [352, 262] on div "Quote sent to [PERSON_NAME][EMAIL_ADDRESS][DOMAIN_NAME]" at bounding box center [385, 261] width 244 height 7
drag, startPoint x: 274, startPoint y: 279, endPoint x: 340, endPoint y: 280, distance: 66.6
click at [339, 280] on div "12:11pm [DATE]" at bounding box center [385, 279] width 244 height 6
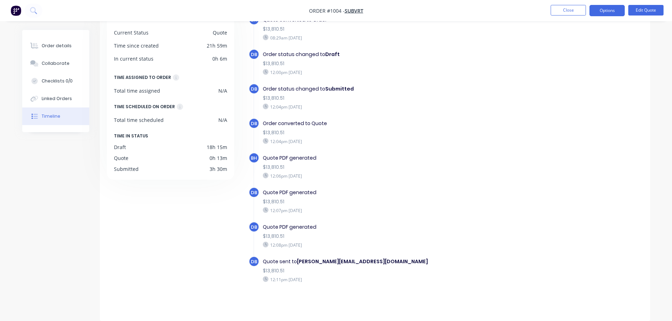
click at [344, 280] on div "12:11pm [DATE]" at bounding box center [385, 279] width 244 height 6
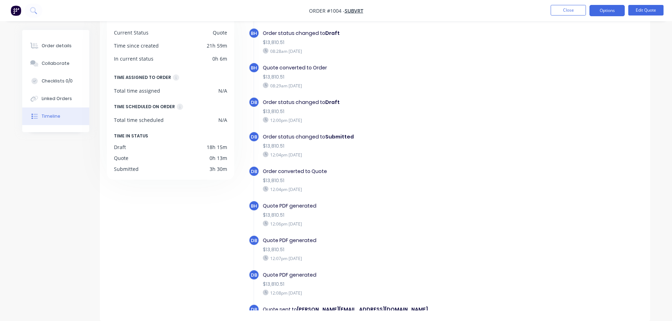
scroll to position [159, 0]
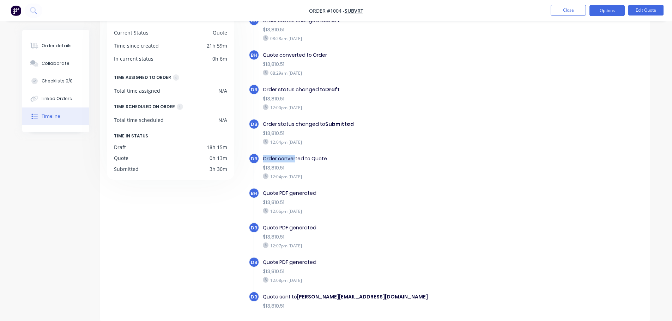
drag, startPoint x: 296, startPoint y: 160, endPoint x: 335, endPoint y: 157, distance: 39.7
click at [326, 159] on div "Order converted to Quote" at bounding box center [385, 158] width 244 height 7
click at [337, 158] on div "Order converted to Quote" at bounding box center [385, 158] width 244 height 7
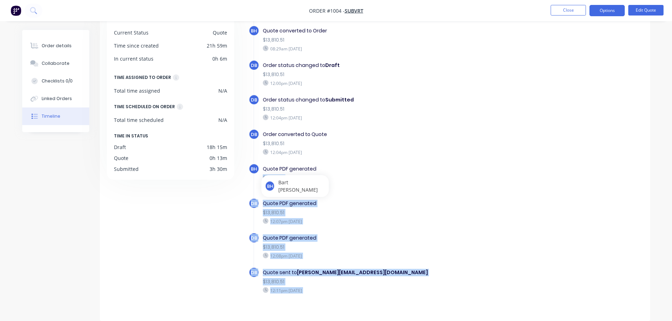
scroll to position [194, 0]
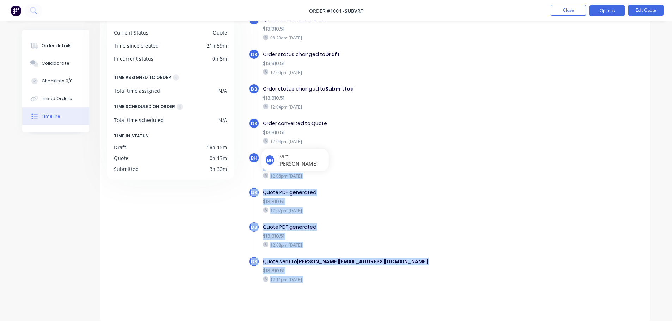
click at [353, 189] on div "Quote PDF generated" at bounding box center [385, 192] width 244 height 7
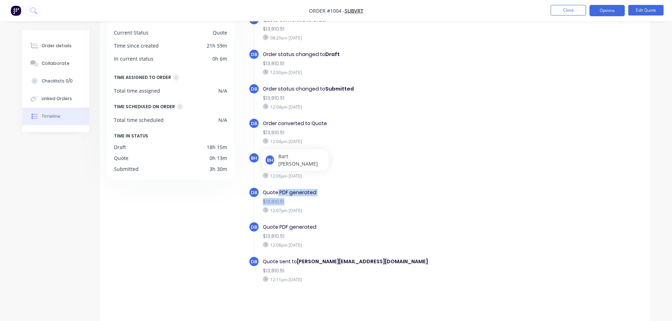
drag, startPoint x: 293, startPoint y: 195, endPoint x: 328, endPoint y: 196, distance: 34.6
click at [328, 196] on div "Quote PDF generated $13,810.51 12:07pm [DATE]" at bounding box center [384, 201] width 251 height 28
drag, startPoint x: 269, startPoint y: 228, endPoint x: 340, endPoint y: 229, distance: 70.9
click at [339, 229] on div "Quote PDF generated" at bounding box center [385, 227] width 244 height 7
click at [362, 229] on div "Quote PDF generated" at bounding box center [385, 227] width 244 height 7
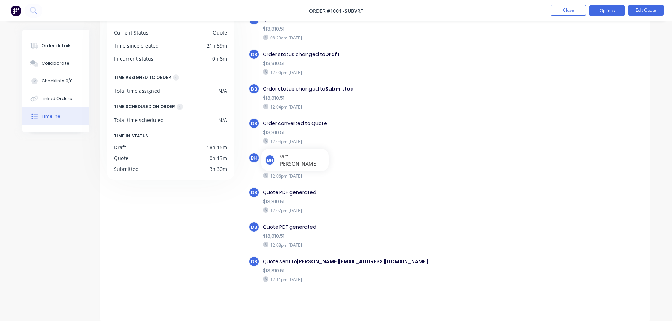
click at [377, 214] on div "Quote PDF generated $13,810.51 12:07pm [DATE]" at bounding box center [384, 201] width 251 height 28
click at [400, 187] on div "BH Order created 02:11pm [DATE] BH Order converted to Quote $13,810.51 08:22am …" at bounding box center [446, 62] width 394 height 492
drag, startPoint x: 357, startPoint y: 210, endPoint x: 339, endPoint y: 182, distance: 33.2
click at [359, 209] on div "12:07pm [DATE]" at bounding box center [385, 210] width 244 height 6
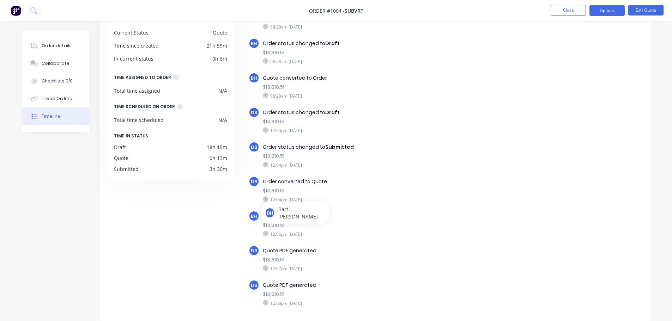
scroll to position [124, 0]
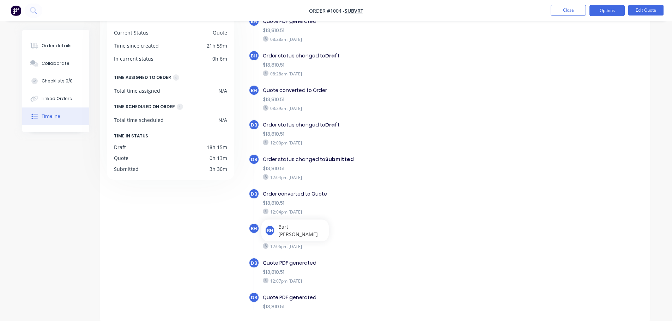
click at [462, 230] on div "Quote PDF generated" at bounding box center [385, 228] width 244 height 7
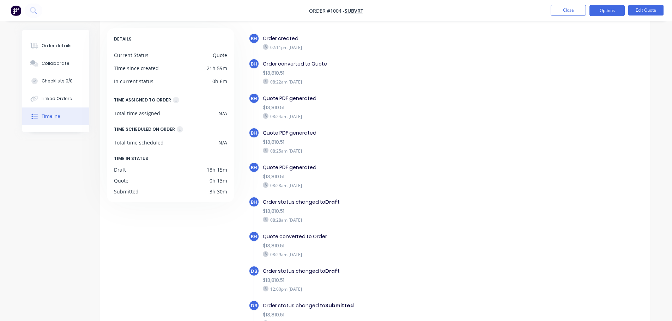
scroll to position [19, 0]
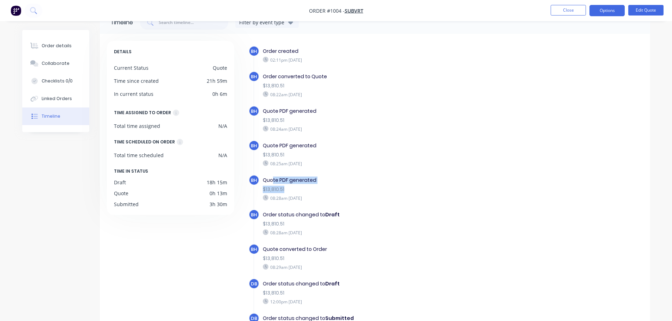
drag, startPoint x: 272, startPoint y: 182, endPoint x: 368, endPoint y: 179, distance: 96.6
click at [368, 179] on div "Quote PDF generated" at bounding box center [385, 180] width 244 height 7
click at [338, 177] on div "Quote PDF generated" at bounding box center [385, 180] width 244 height 7
drag, startPoint x: 319, startPoint y: 180, endPoint x: 274, endPoint y: 177, distance: 45.2
click at [274, 177] on div "Quote PDF generated" at bounding box center [385, 180] width 244 height 7
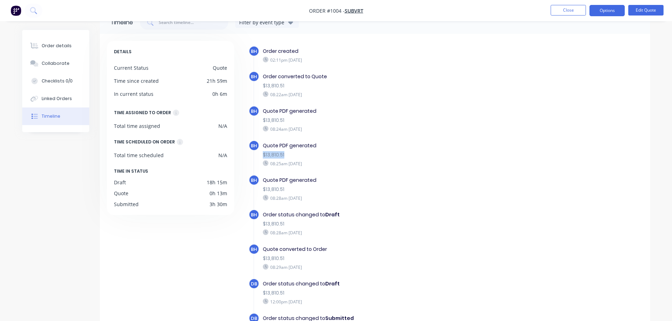
click at [340, 149] on div "Quote PDF generated $13,810.51 08:25am [DATE]" at bounding box center [384, 154] width 251 height 28
click at [354, 152] on div "$13,810.51" at bounding box center [385, 154] width 244 height 7
drag, startPoint x: 287, startPoint y: 147, endPoint x: 265, endPoint y: 146, distance: 21.9
click at [264, 146] on div "Quote PDF generated" at bounding box center [385, 145] width 244 height 7
click at [349, 151] on div "Quote PDF generated $13,810.51 08:25am [DATE]" at bounding box center [384, 154] width 251 height 28
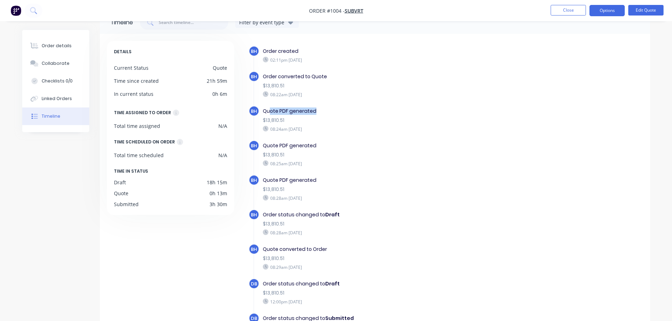
drag, startPoint x: 327, startPoint y: 111, endPoint x: 270, endPoint y: 111, distance: 57.5
click at [270, 111] on div "Quote PDF generated" at bounding box center [385, 111] width 244 height 7
click at [349, 110] on div "Quote PDF generated" at bounding box center [385, 111] width 244 height 7
drag, startPoint x: 309, startPoint y: 108, endPoint x: 268, endPoint y: 108, distance: 41.3
click at [268, 108] on div "Quote PDF generated" at bounding box center [385, 111] width 244 height 7
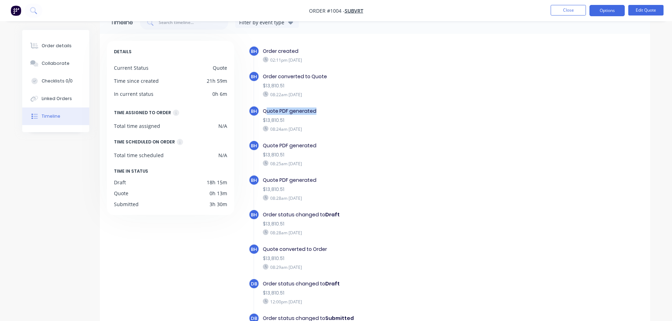
click at [385, 110] on div "Quote PDF generated" at bounding box center [385, 111] width 244 height 7
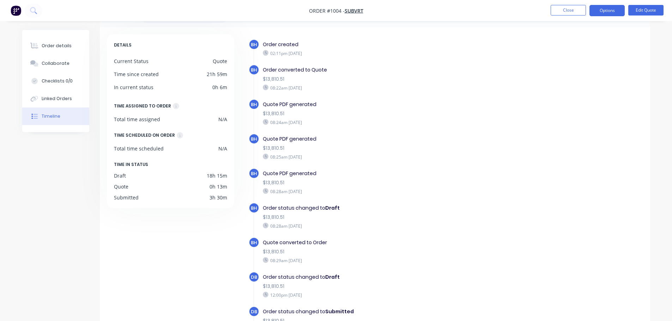
scroll to position [0, 0]
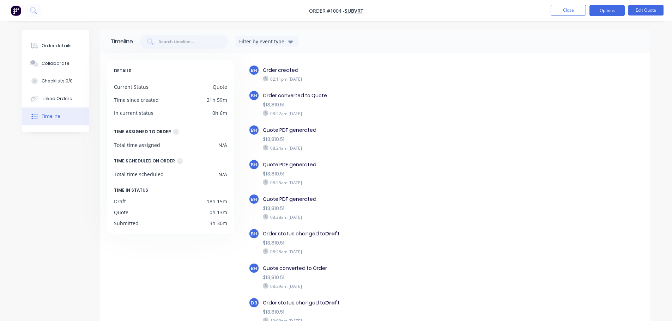
click at [142, 280] on div "DETAILS Current Status Quote Time since created 21h 59m In current status 0h 6m…" at bounding box center [174, 212] width 134 height 305
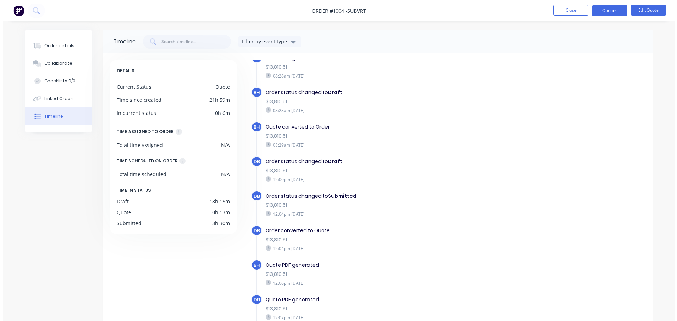
scroll to position [194, 0]
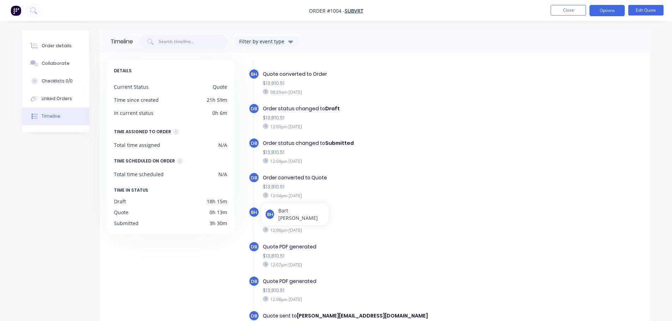
click at [146, 277] on div "DETAILS Current Status Quote Time since created 21h 59m In current status 0h 6m…" at bounding box center [174, 212] width 134 height 305
click at [569, 11] on button "Close" at bounding box center [567, 10] width 35 height 11
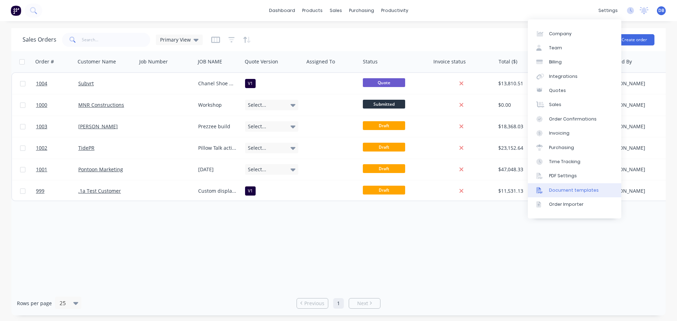
click at [569, 193] on div "Document templates" at bounding box center [574, 190] width 50 height 6
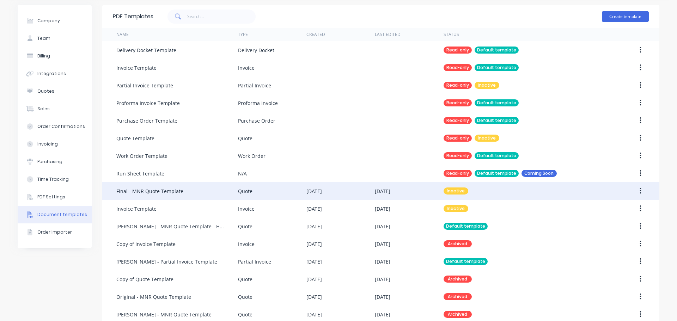
scroll to position [35, 0]
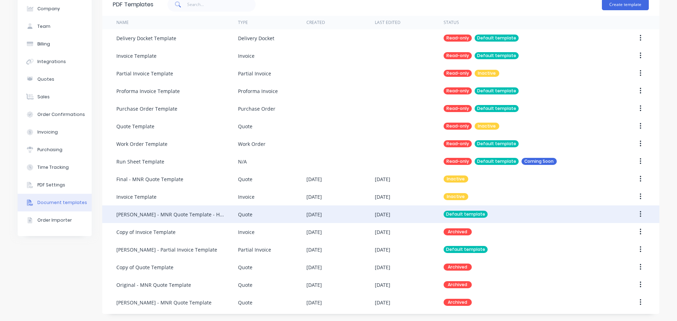
click at [501, 214] on div "Default template" at bounding box center [524, 215] width 160 height 18
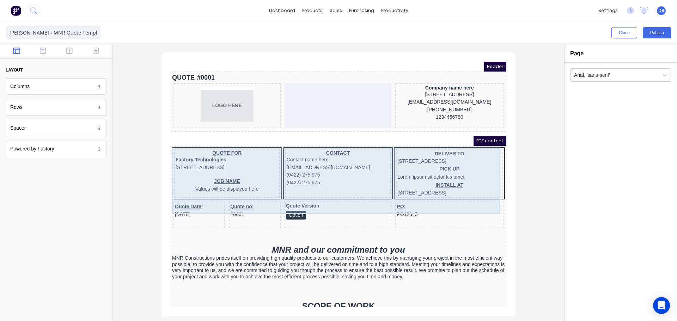
click at [214, 184] on div "JOB NAME Values will be displayed here" at bounding box center [218, 177] width 103 height 14
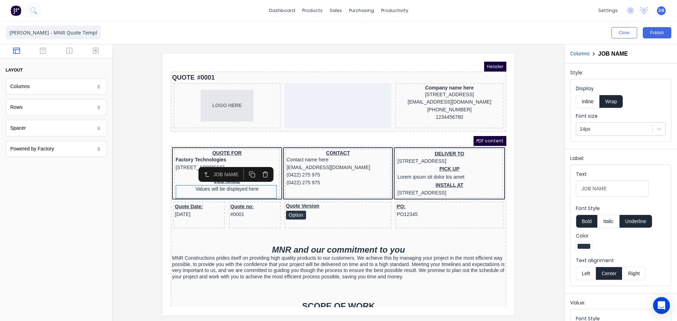
scroll to position [71, 0]
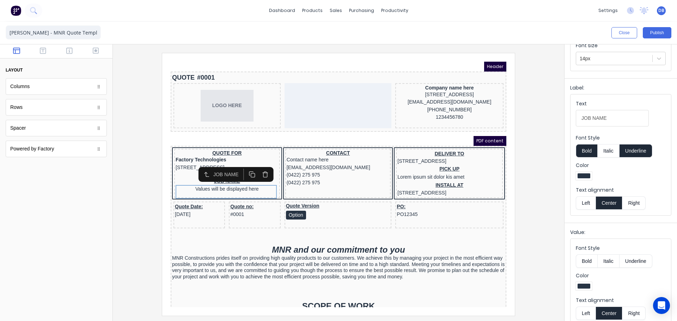
click at [581, 200] on button "Left" at bounding box center [586, 202] width 20 height 13
click at [582, 201] on button "Left" at bounding box center [586, 202] width 20 height 13
click at [610, 202] on button "Center" at bounding box center [609, 202] width 27 height 13
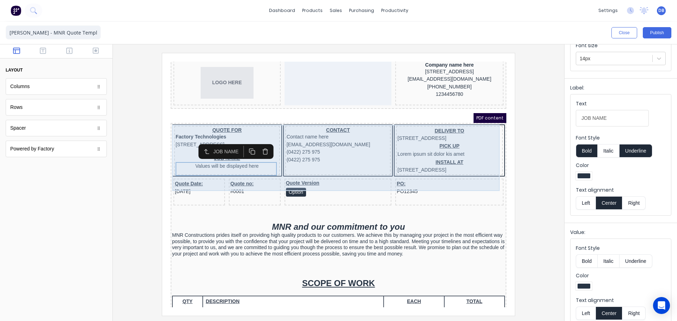
scroll to position [35, 0]
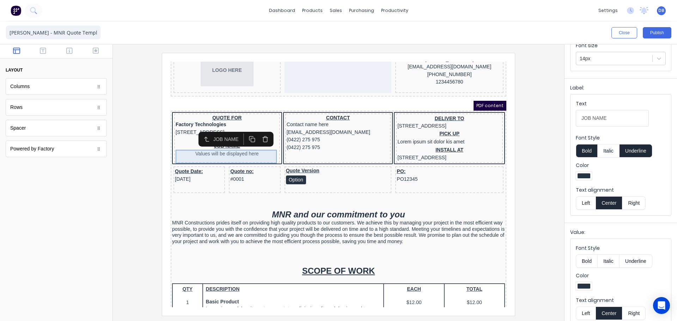
click at [229, 148] on div "JOB NAME Values will be displayed here" at bounding box center [218, 142] width 103 height 14
click at [236, 148] on div "JOB NAME Values will be displayed here" at bounding box center [218, 142] width 103 height 14
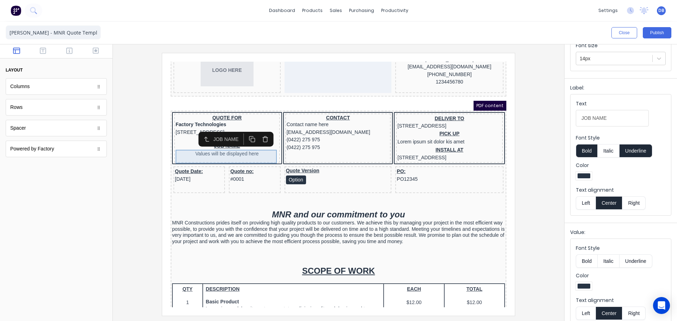
click at [236, 148] on div "JOB NAME Values will be displayed here" at bounding box center [218, 142] width 103 height 14
click at [590, 204] on button "Left" at bounding box center [586, 202] width 20 height 13
click at [611, 206] on button "Center" at bounding box center [609, 202] width 27 height 13
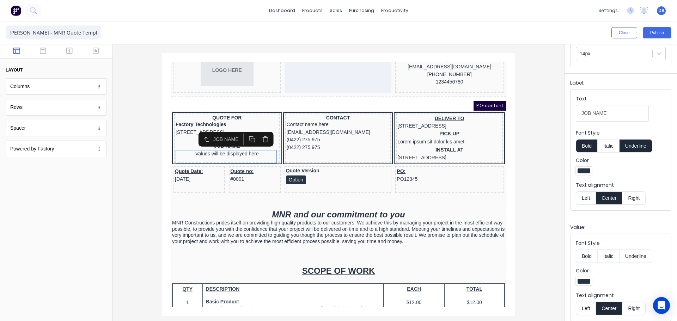
scroll to position [80, 0]
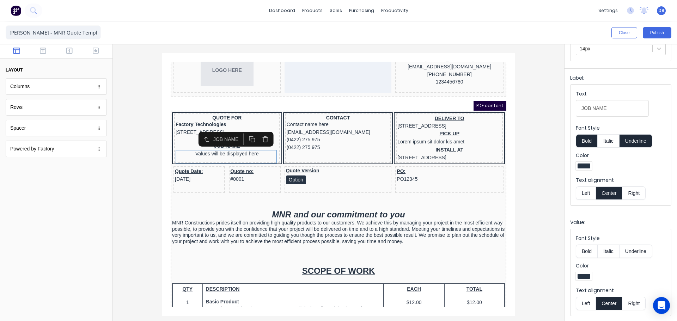
click at [591, 303] on button "Left" at bounding box center [586, 303] width 20 height 13
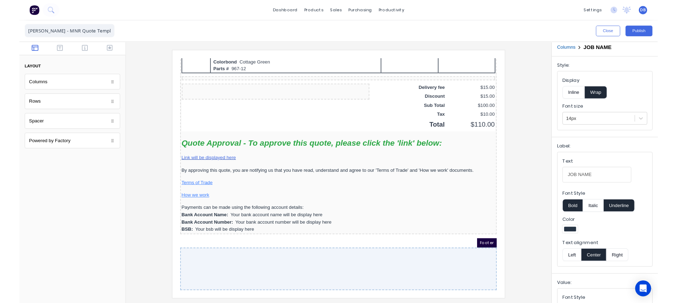
scroll to position [0, 0]
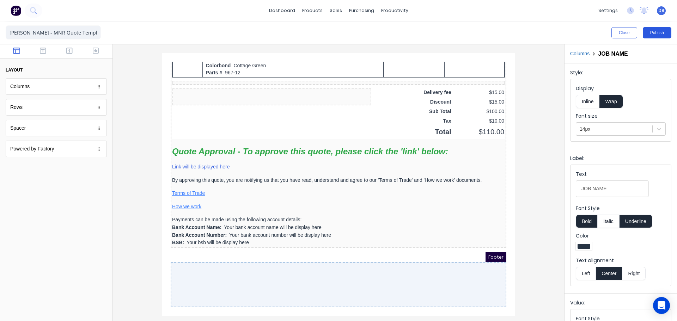
click at [659, 28] on button "Publish" at bounding box center [657, 32] width 29 height 11
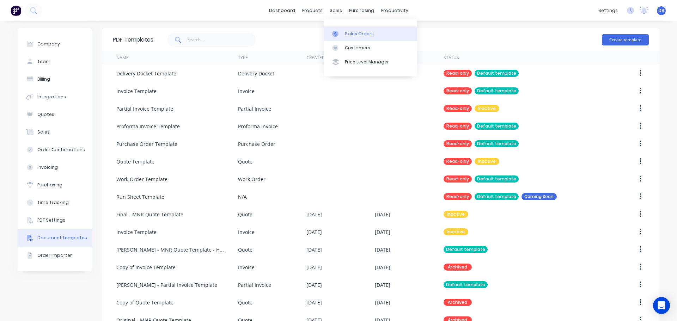
drag, startPoint x: 354, startPoint y: 32, endPoint x: 376, endPoint y: 38, distance: 23.2
click at [354, 32] on div "Sales Orders" at bounding box center [359, 34] width 29 height 6
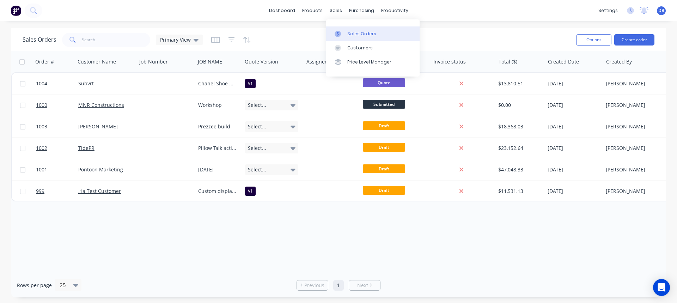
drag, startPoint x: 333, startPoint y: 11, endPoint x: 345, endPoint y: 30, distance: 23.1
click at [333, 11] on div "sales" at bounding box center [335, 10] width 19 height 11
click at [350, 38] on link "Sales Orders" at bounding box center [372, 33] width 93 height 14
click at [354, 41] on link "Customers" at bounding box center [372, 48] width 93 height 14
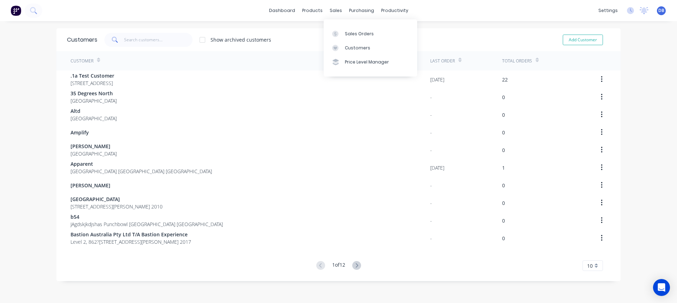
drag, startPoint x: 336, startPoint y: 10, endPoint x: 353, endPoint y: 26, distance: 23.2
click at [336, 10] on div "sales" at bounding box center [335, 10] width 19 height 11
click at [355, 32] on div "Sales Orders" at bounding box center [359, 34] width 29 height 6
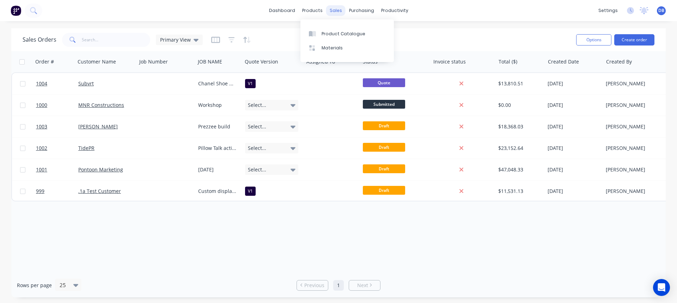
click at [332, 6] on div "sales" at bounding box center [335, 10] width 19 height 11
click at [352, 34] on div "Sales Orders" at bounding box center [361, 34] width 29 height 6
click at [214, 41] on icon "button" at bounding box center [215, 39] width 9 height 7
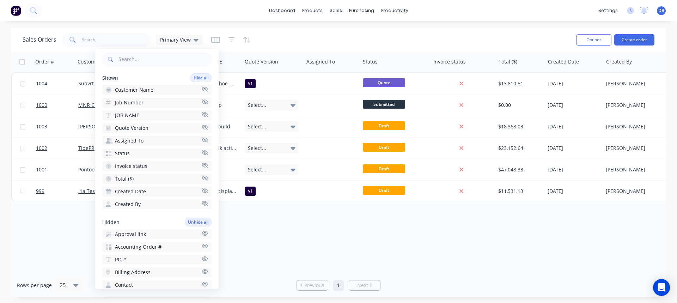
scroll to position [71, 0]
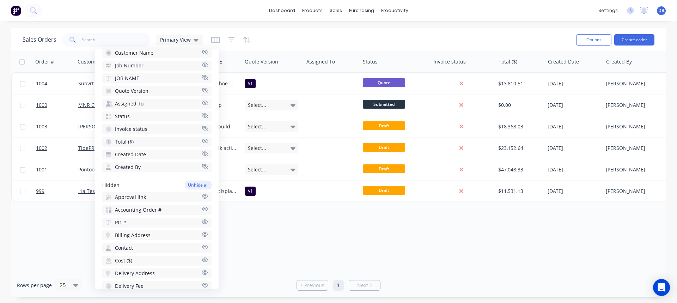
click at [198, 200] on button "Approval link" at bounding box center [156, 197] width 109 height 10
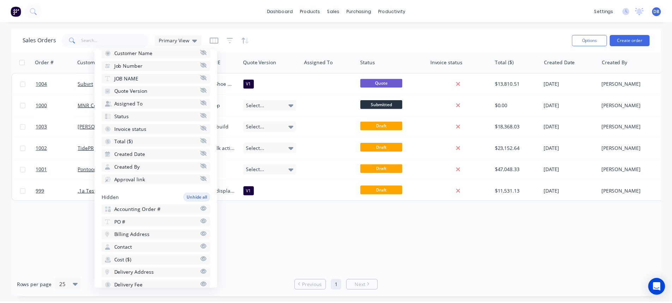
scroll to position [0, 89]
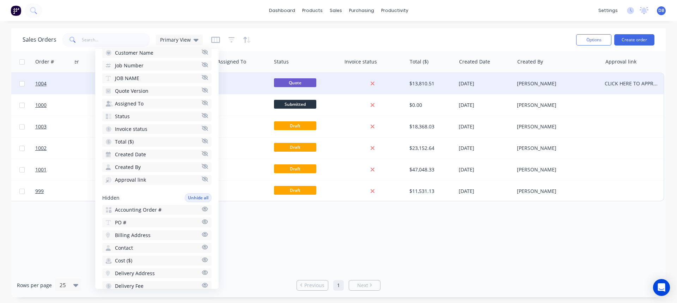
click at [618, 74] on div "CLICK HERE TO APPROVE QUOTE" at bounding box center [633, 83] width 62 height 21
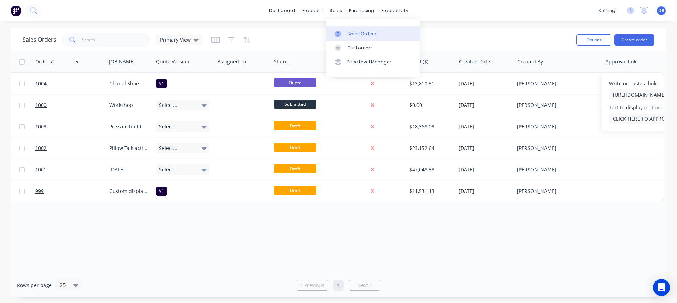
click at [355, 38] on link "Sales Orders" at bounding box center [372, 33] width 93 height 14
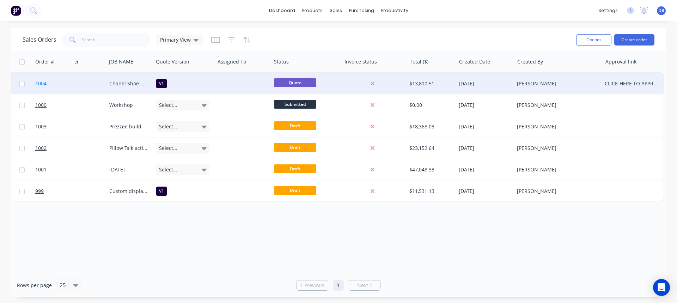
click at [70, 87] on link "1004" at bounding box center [56, 83] width 42 height 21
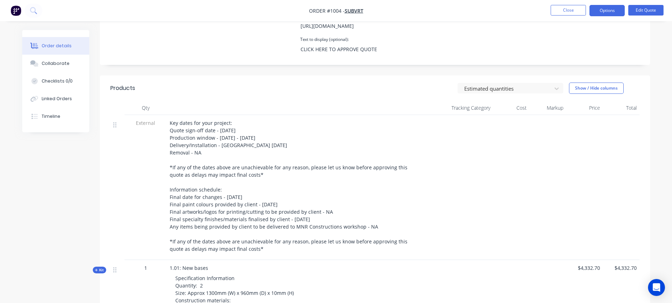
scroll to position [141, 0]
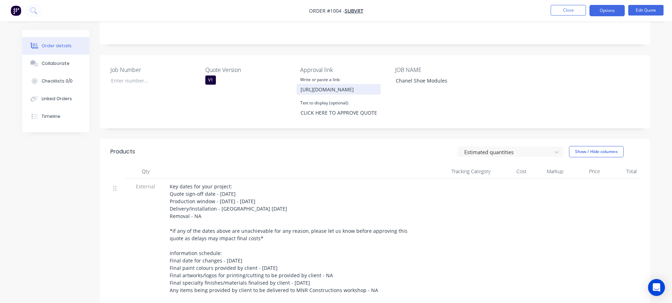
drag, startPoint x: 372, startPoint y: 83, endPoint x: 456, endPoint y: 108, distance: 87.1
click at [372, 84] on input "[URL][DOMAIN_NAME]" at bounding box center [339, 89] width 84 height 11
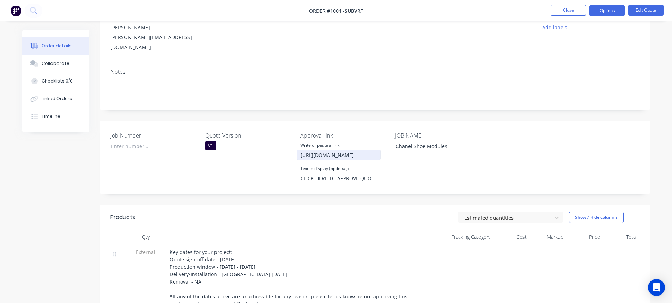
scroll to position [35, 0]
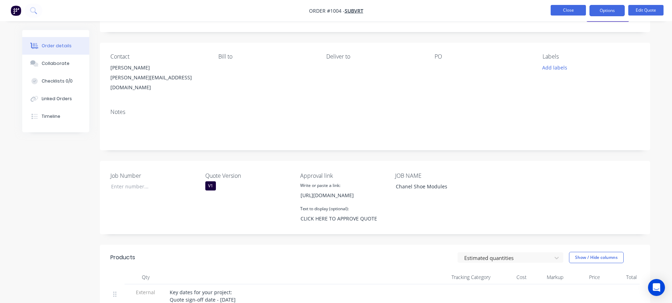
click at [557, 15] on button "Close" at bounding box center [567, 10] width 35 height 11
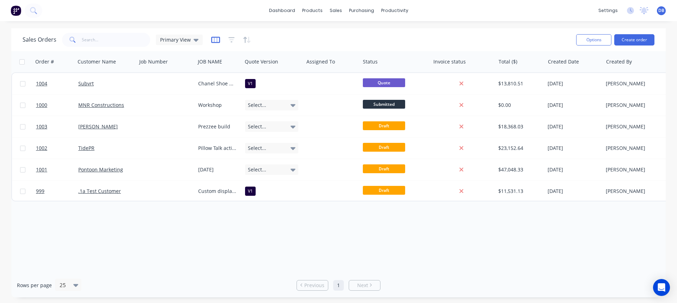
click at [216, 39] on icon "button" at bounding box center [215, 39] width 9 height 7
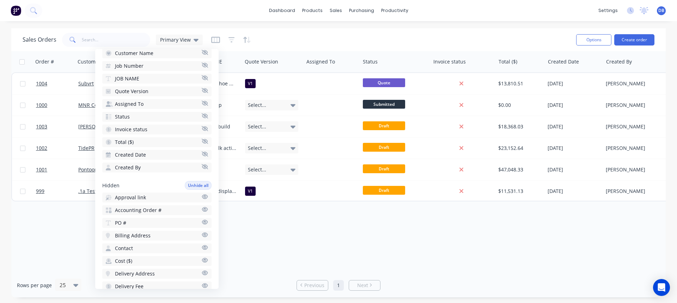
scroll to position [71, 0]
click at [203, 195] on button "Approval link" at bounding box center [156, 197] width 109 height 10
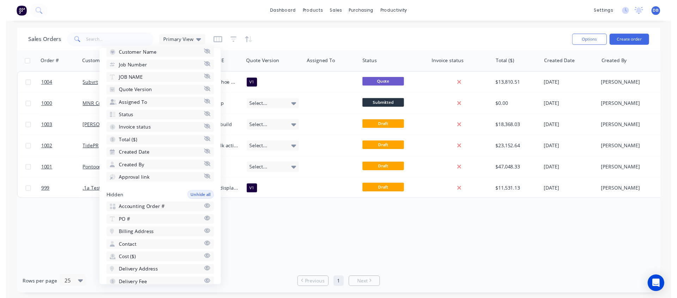
scroll to position [0, 89]
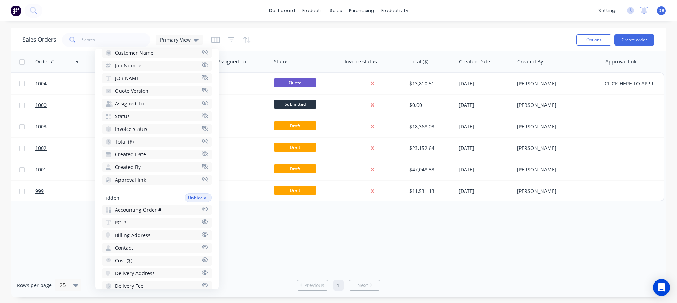
click at [364, 36] on div "Sales Orders Primary View" at bounding box center [297, 39] width 548 height 17
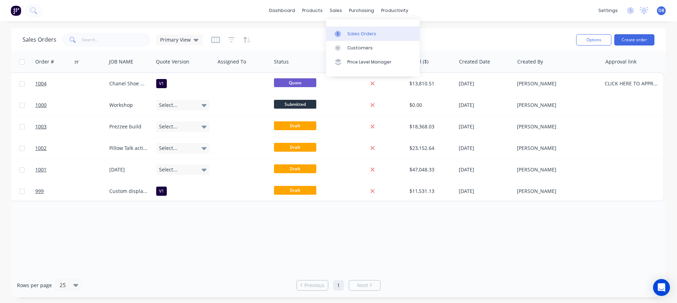
click at [355, 34] on div "Sales Orders" at bounding box center [361, 34] width 29 height 6
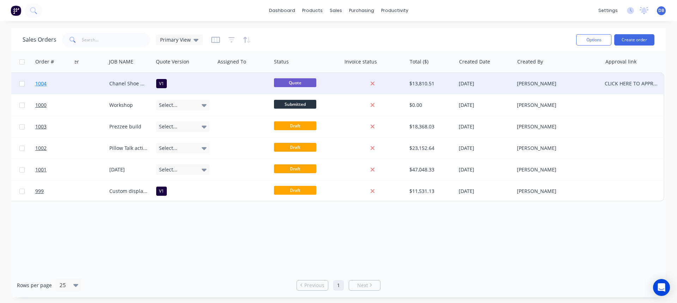
click at [56, 77] on link "1004" at bounding box center [56, 83] width 42 height 21
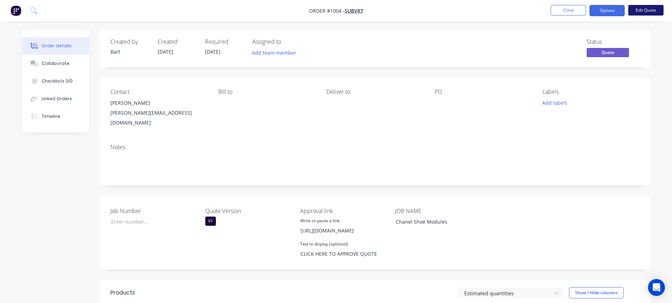
click at [641, 9] on button "Edit Quote" at bounding box center [645, 10] width 35 height 11
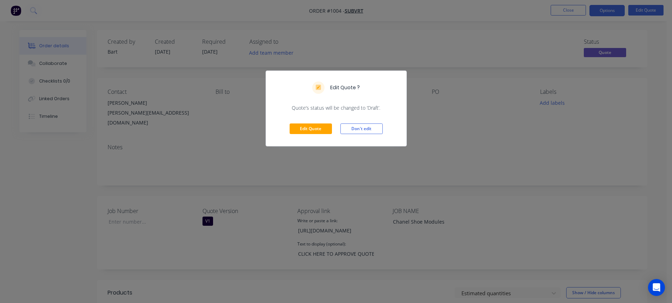
click at [535, 36] on div "Edit Quote ? Quote’s status will be changed to ‘Draft’. Edit Quote Don't edit" at bounding box center [336, 151] width 672 height 303
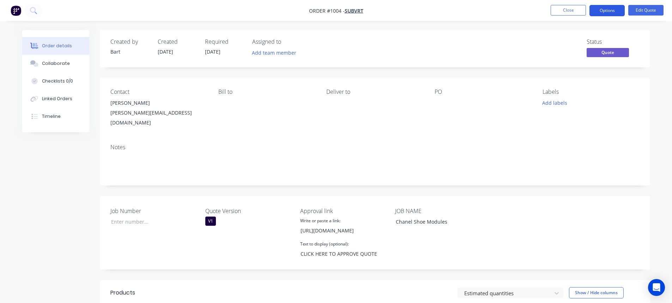
click at [605, 11] on button "Options" at bounding box center [606, 10] width 35 height 11
click at [566, 11] on button "Close" at bounding box center [567, 10] width 35 height 11
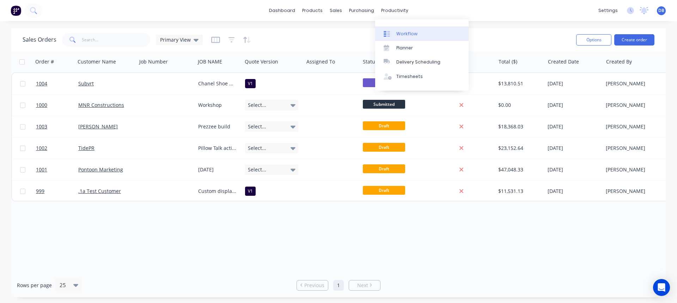
click at [394, 32] on link "Workflow" at bounding box center [421, 33] width 93 height 14
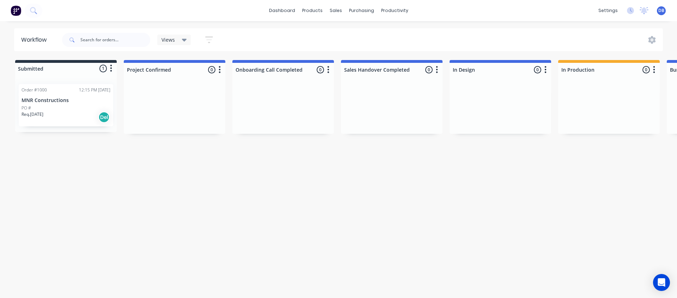
click at [132, 194] on div "Workflow Views Save new view None (Default) edit Show/Hide statuses Show line i…" at bounding box center [338, 155] width 677 height 255
drag, startPoint x: 66, startPoint y: 114, endPoint x: 49, endPoint y: 108, distance: 18.2
click at [49, 108] on div "Order #1000 12:15 PM 22/09/25 MNR Constructions PO # Req. 22/09/25 Del" at bounding box center [66, 105] width 102 height 54
click at [173, 239] on div "Workflow Views Save new view None (Default) edit Show/Hide statuses Show line i…" at bounding box center [338, 155] width 677 height 255
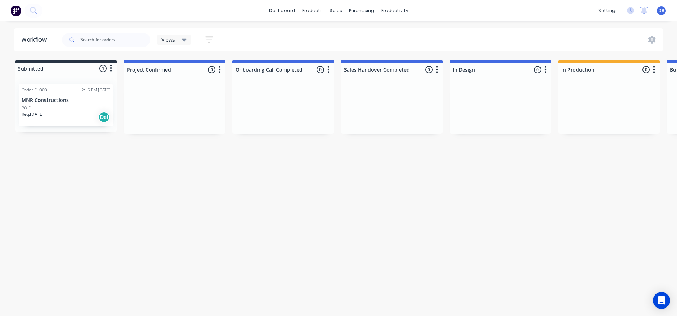
drag, startPoint x: 313, startPoint y: 220, endPoint x: 317, endPoint y: 175, distance: 44.9
click at [316, 220] on div "Workflow Views Save new view None (Default) edit Show/Hide statuses Show line i…" at bounding box center [338, 165] width 677 height 274
